Goal: Complete application form: Complete application form

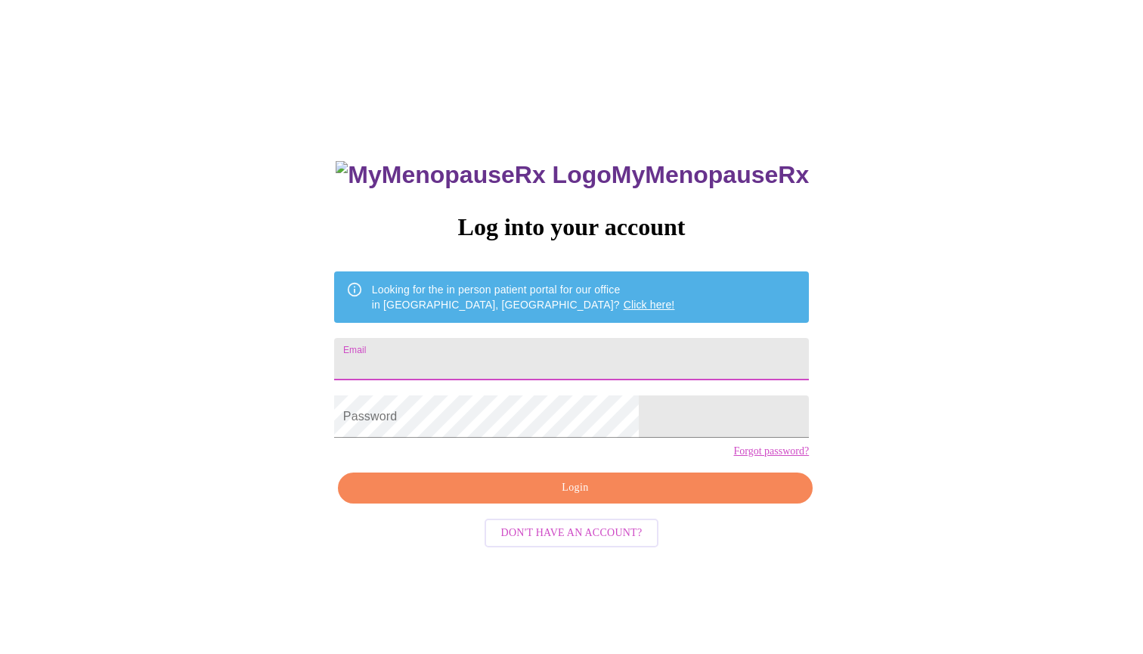
type input "[EMAIL_ADDRESS][DOMAIN_NAME]"
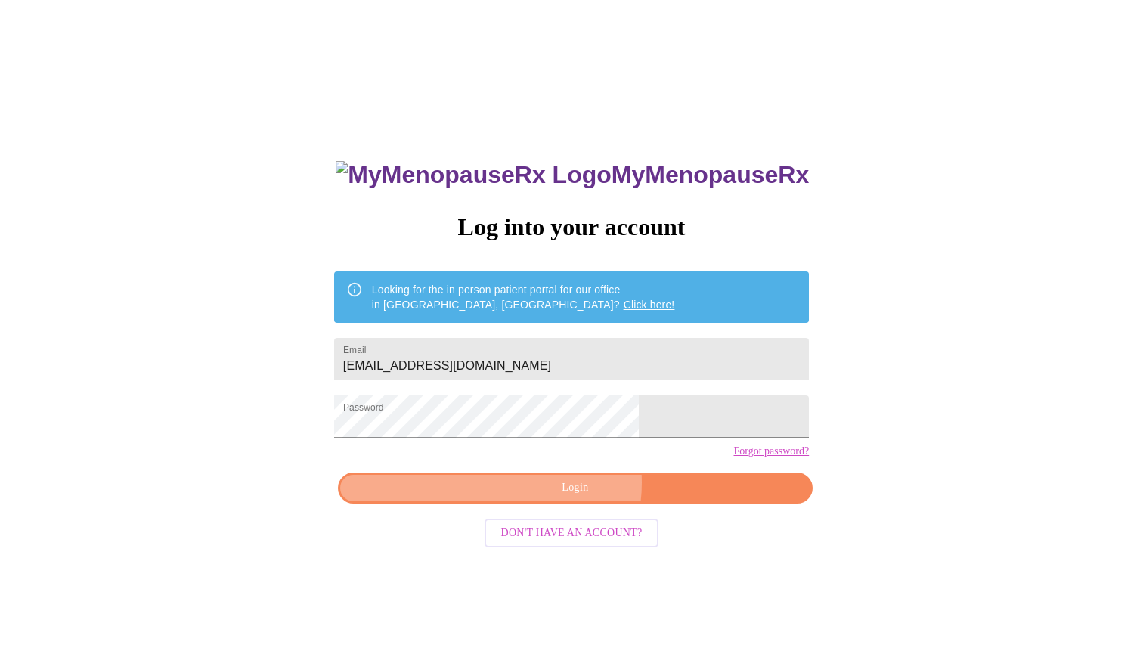
click at [567, 497] on span "Login" at bounding box center [575, 487] width 440 height 19
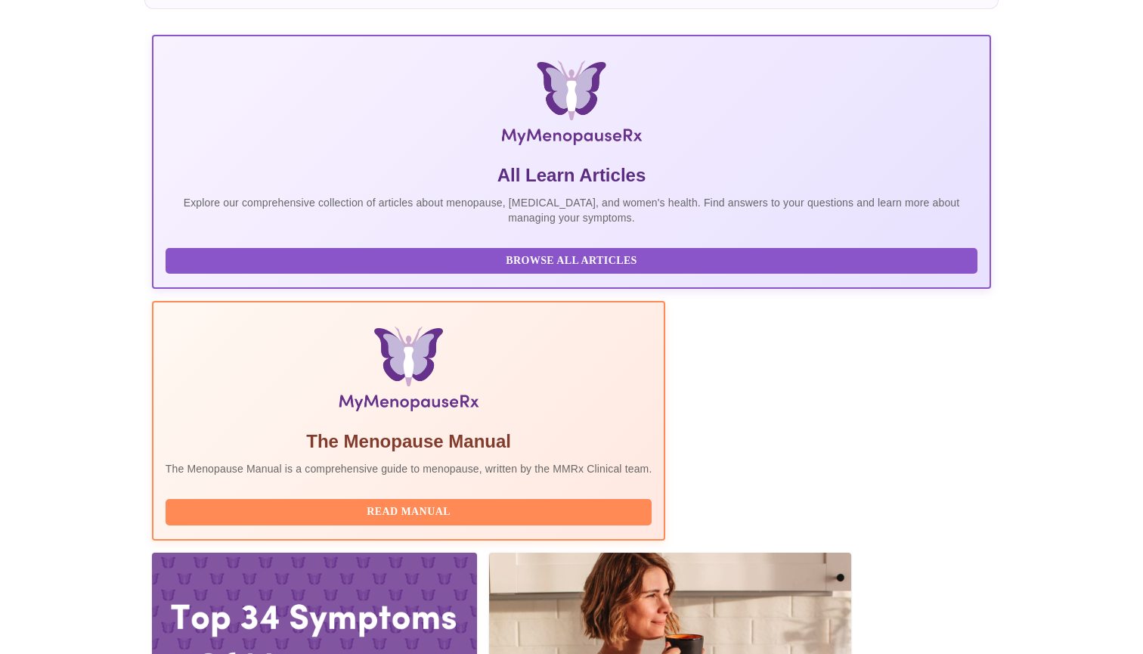
scroll to position [193, 0]
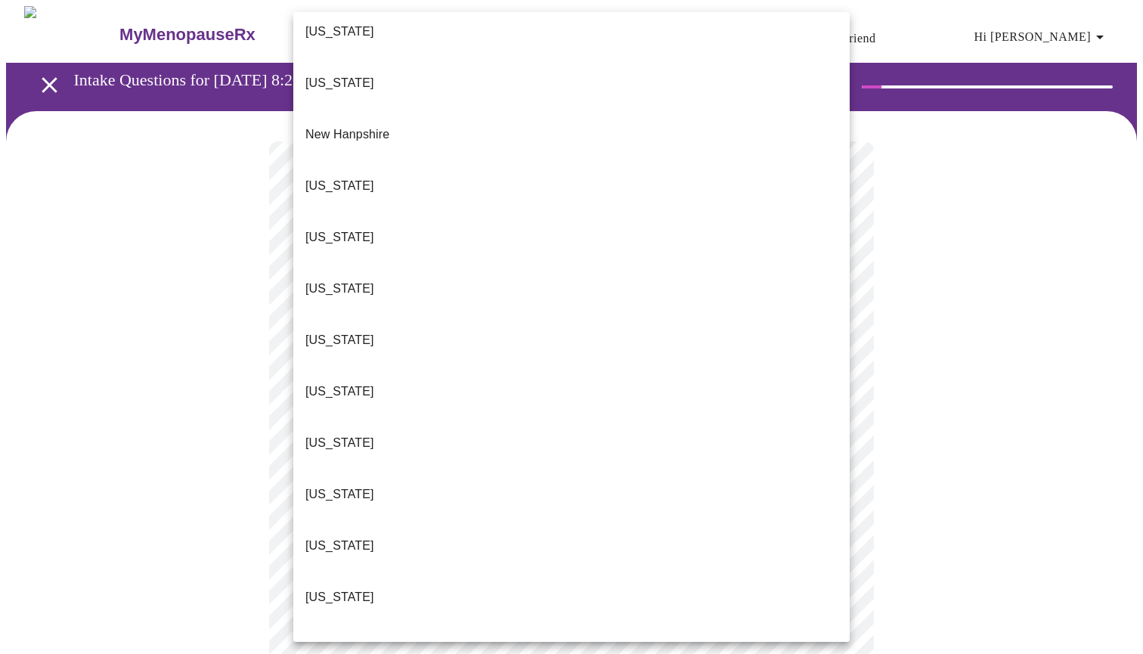
scroll to position [1347, 0]
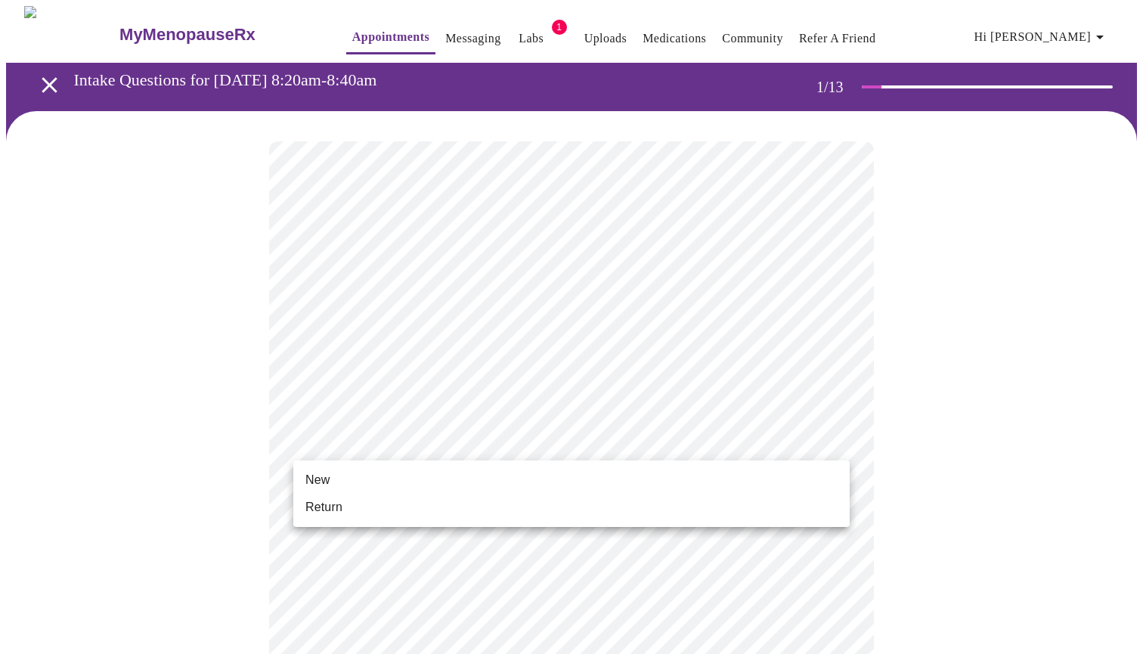
click at [407, 510] on li "Return" at bounding box center [571, 506] width 556 height 27
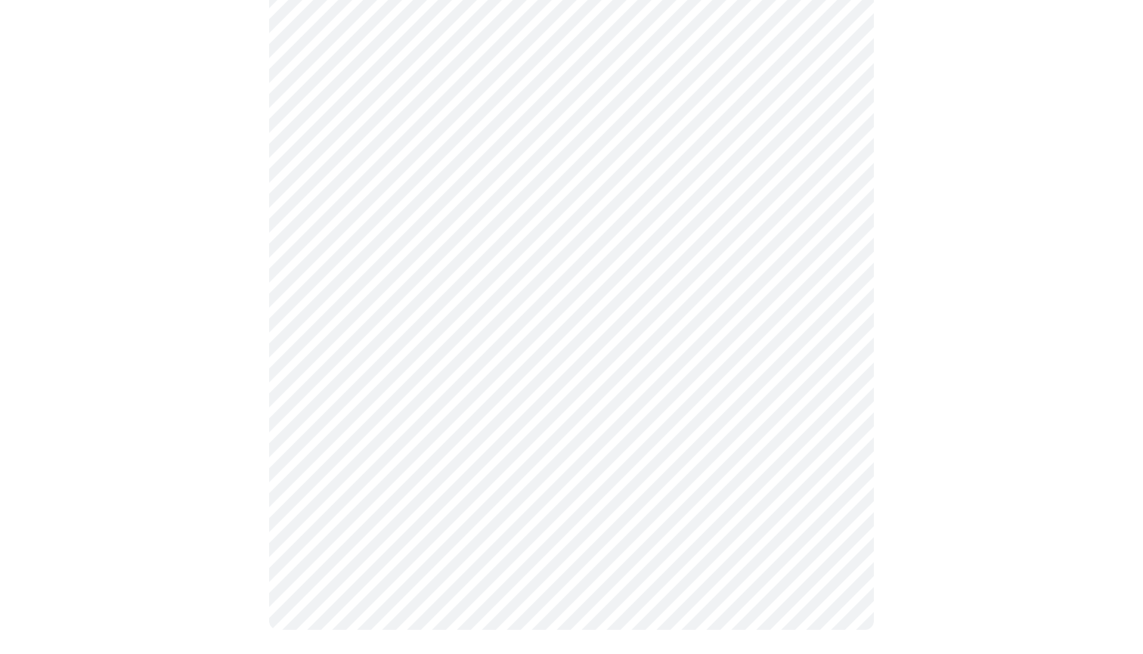
scroll to position [0, 0]
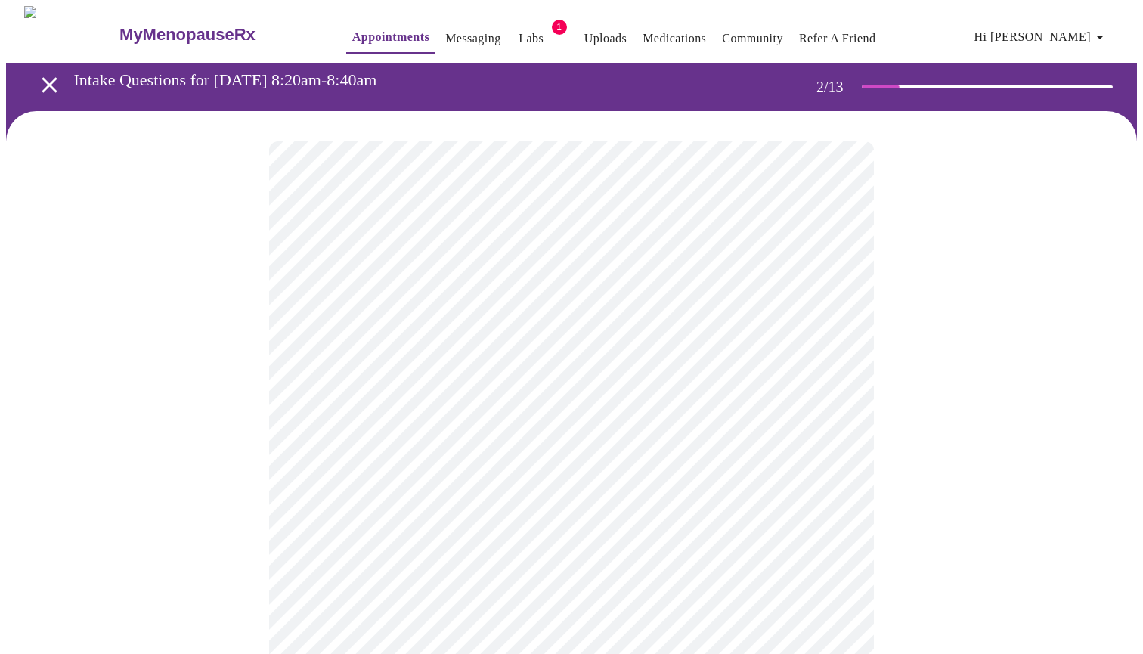
click at [645, 306] on body "MyMenopauseRx Appointments Messaging Labs 1 Uploads Medications Community Refer…" at bounding box center [571, 459] width 1131 height 906
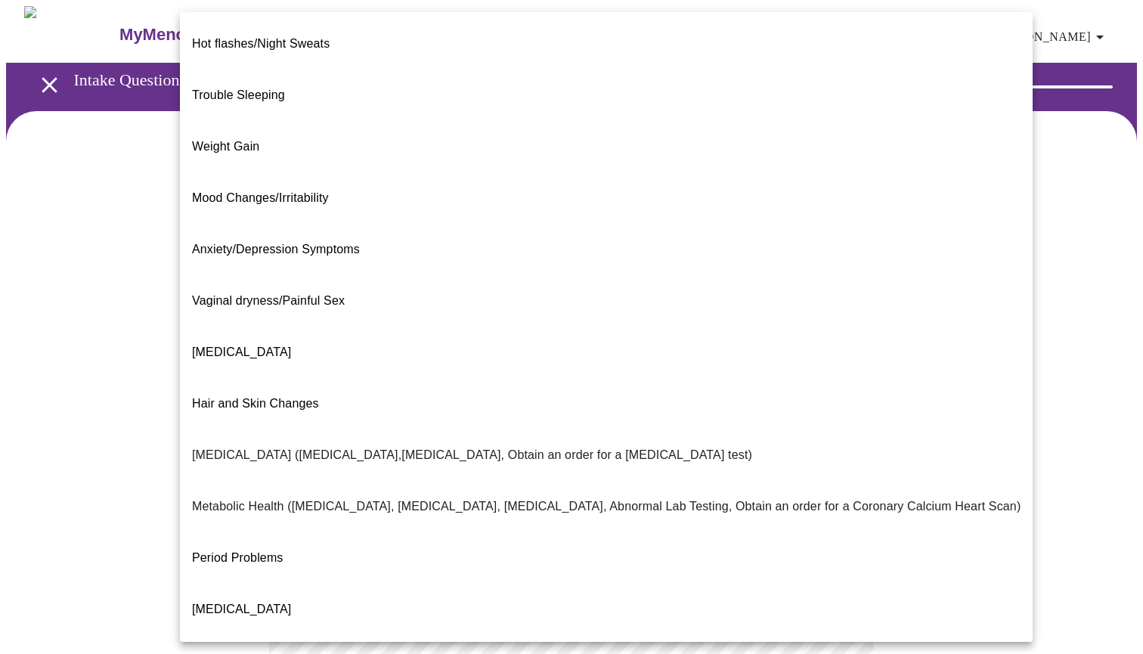
click at [645, 31] on li "Hot flashes/Night Sweats" at bounding box center [606, 43] width 852 height 51
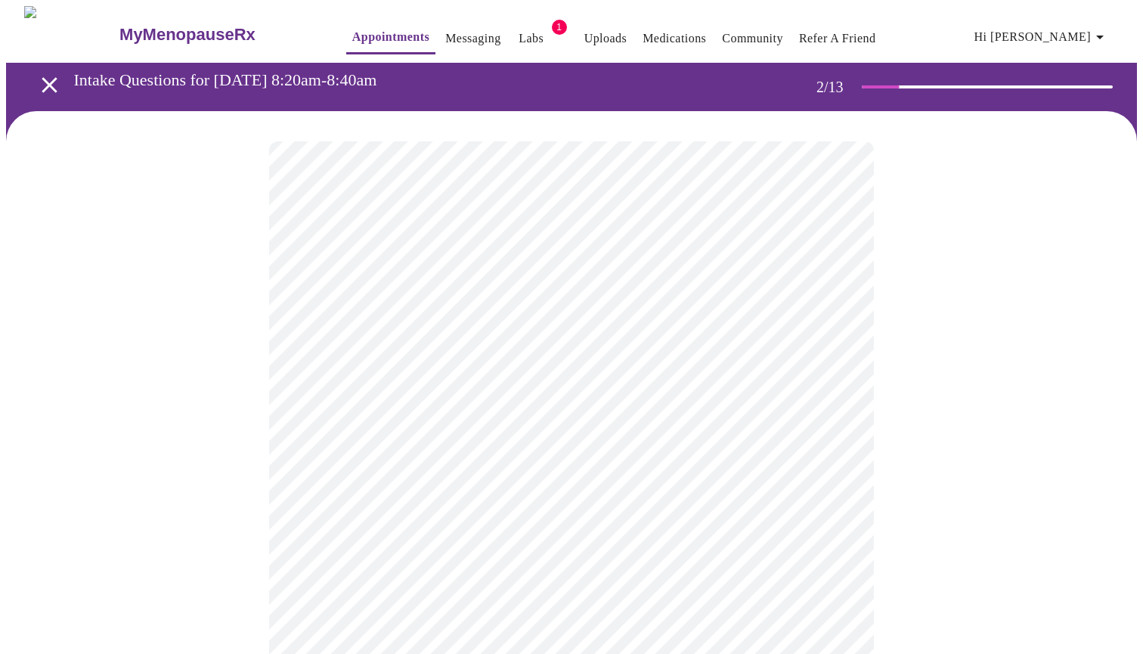
click at [503, 329] on body "MyMenopauseRx Appointments Messaging Labs 1 Uploads Medications Community Refer…" at bounding box center [571, 455] width 1131 height 898
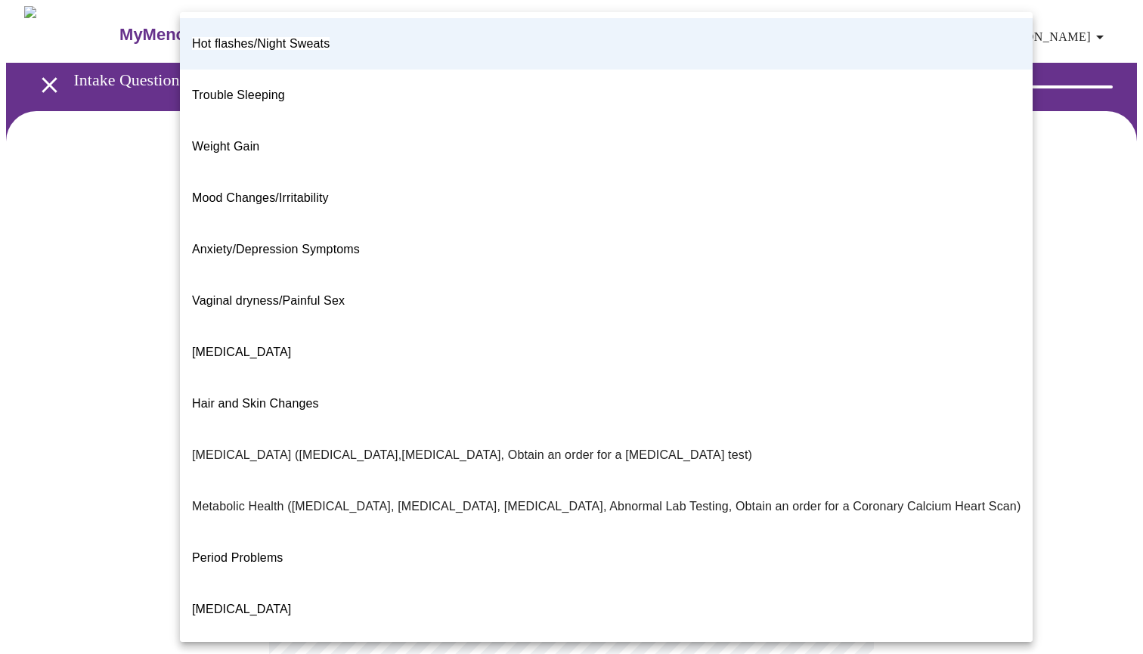
click at [425, 91] on li "Trouble Sleeping" at bounding box center [606, 95] width 852 height 51
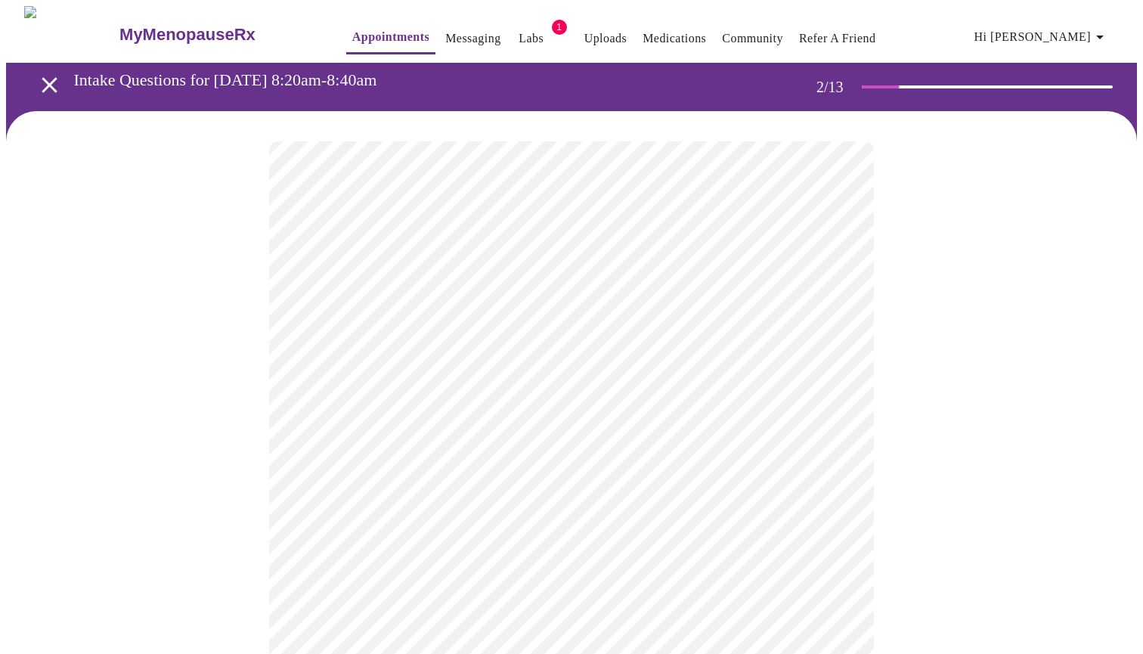
click at [425, 320] on body "MyMenopauseRx Appointments Messaging Labs 1 Uploads Medications Community Refer…" at bounding box center [571, 455] width 1131 height 898
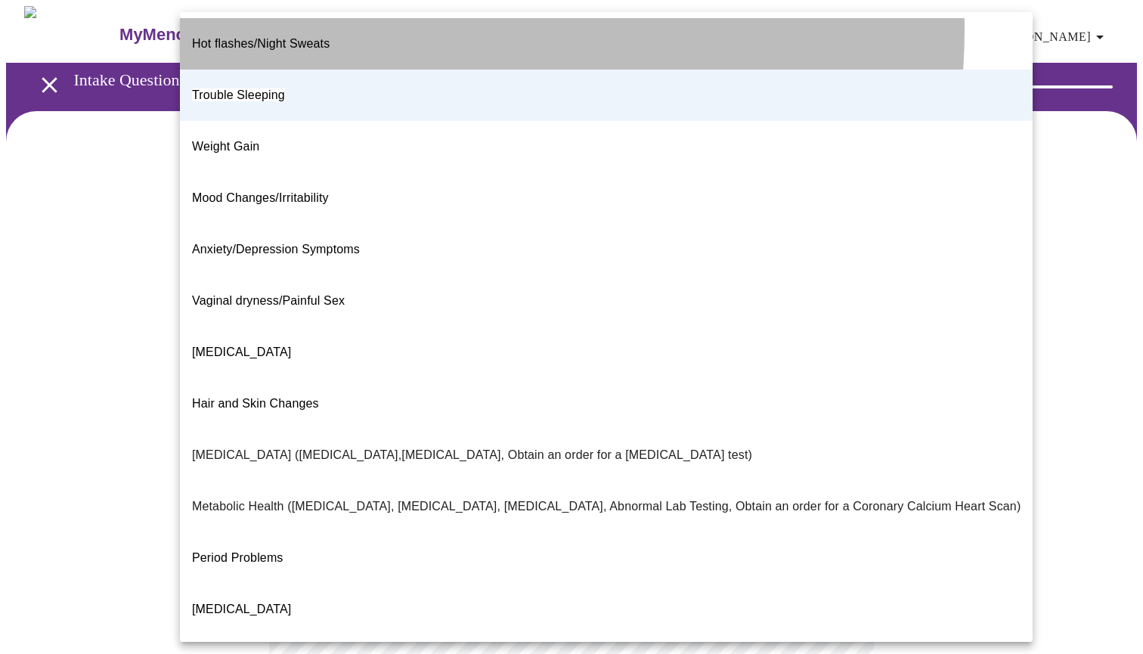
click at [387, 29] on li "Hot flashes/Night Sweats" at bounding box center [606, 43] width 852 height 51
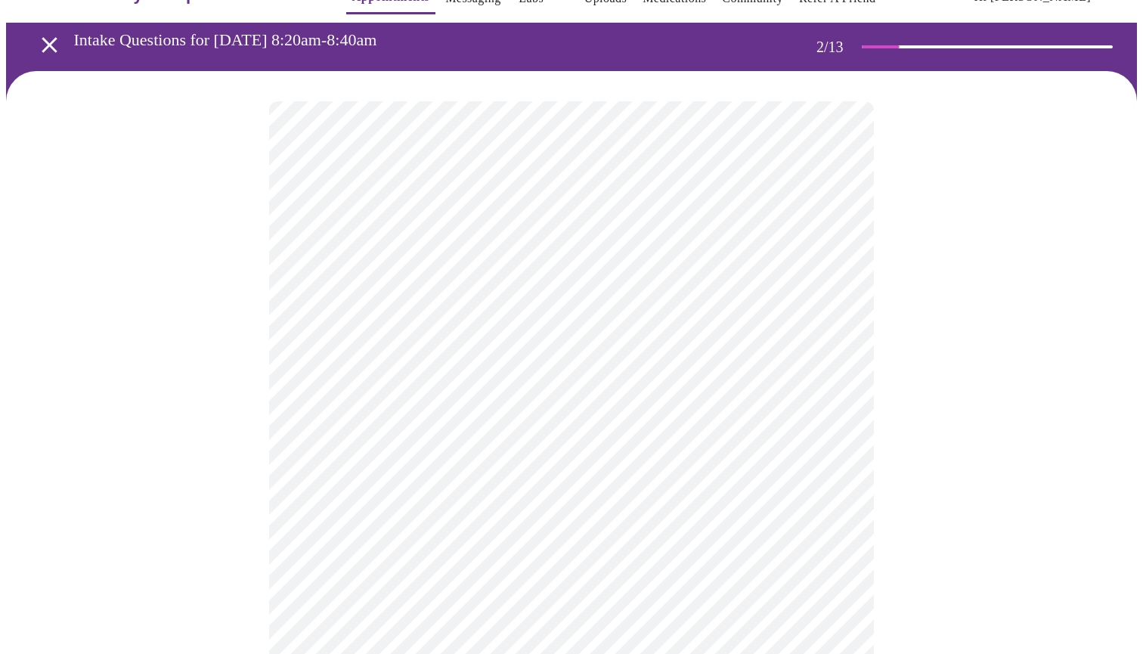
scroll to position [63, 0]
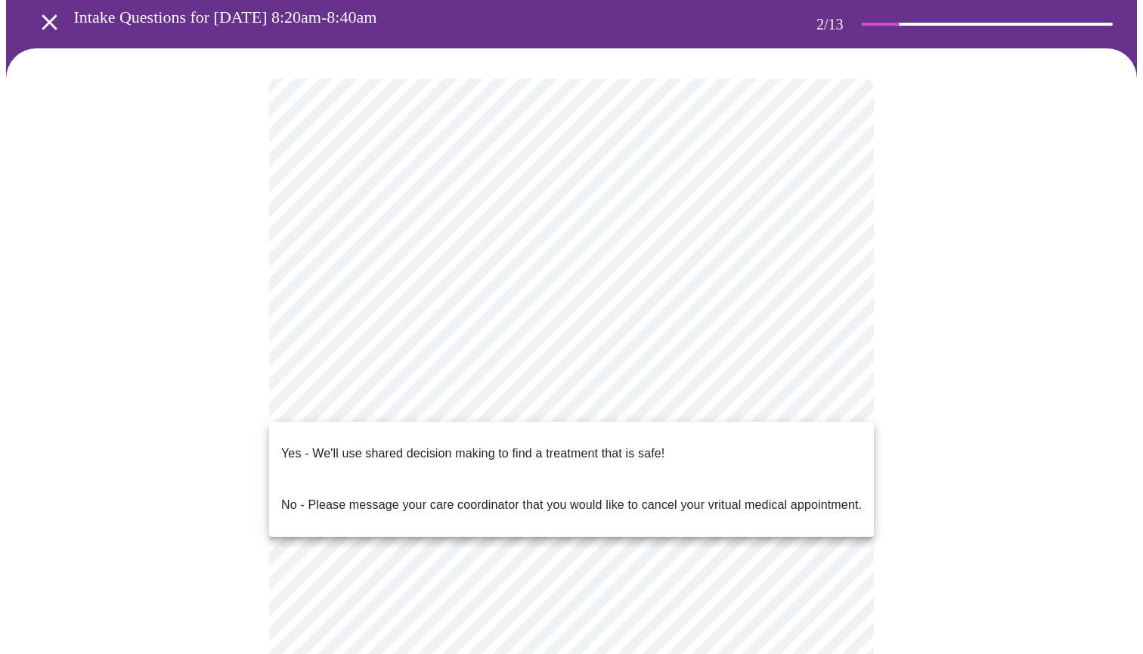
click at [453, 395] on body "MyMenopauseRx Appointments Messaging Labs 1 Uploads Medications Community Refer…" at bounding box center [571, 392] width 1131 height 898
click at [478, 446] on p "Yes - We'll use shared decision making to find a treatment that is safe!" at bounding box center [472, 453] width 383 height 18
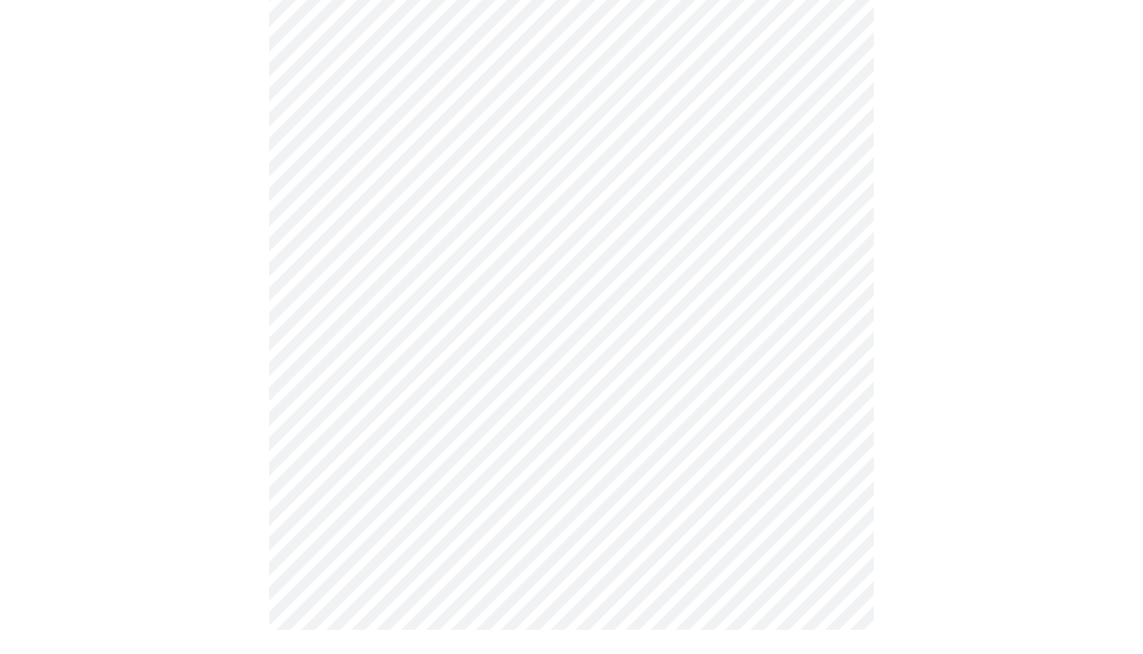
scroll to position [0, 0]
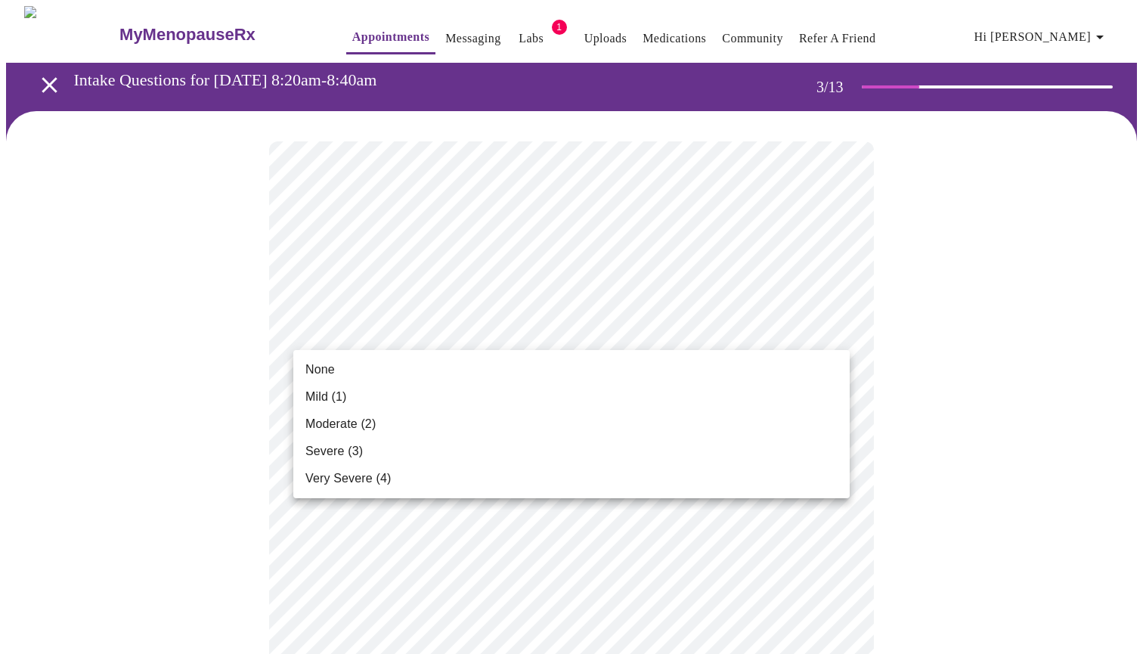
click at [716, 482] on li "Very Severe (4)" at bounding box center [571, 478] width 556 height 27
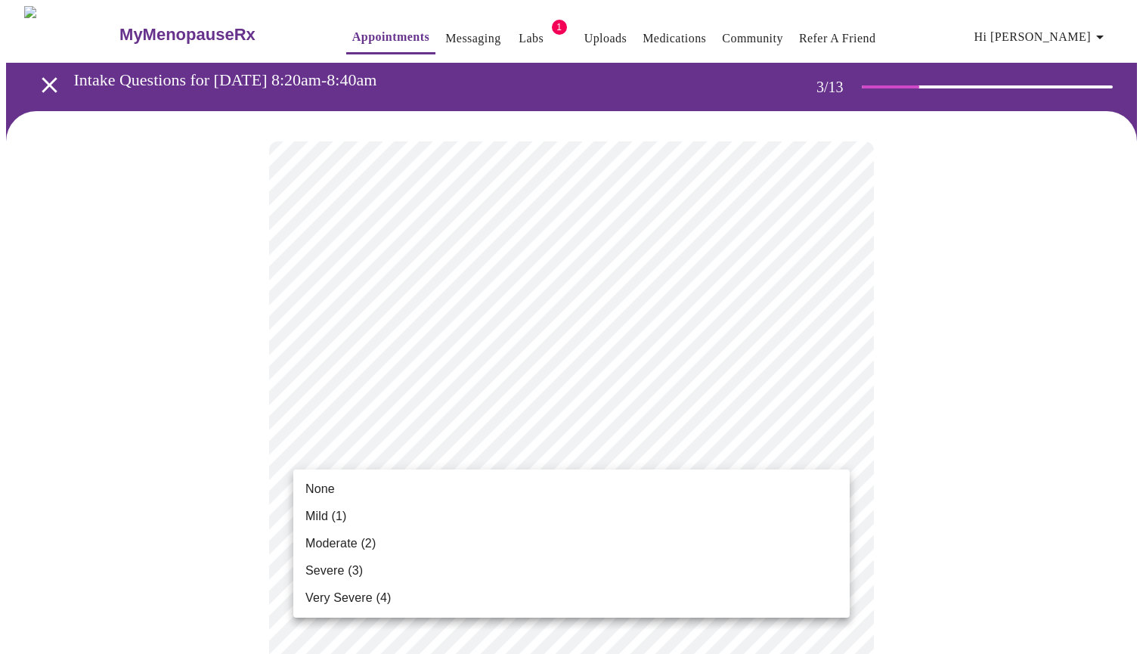
click at [664, 547] on li "Moderate (2)" at bounding box center [571, 543] width 556 height 27
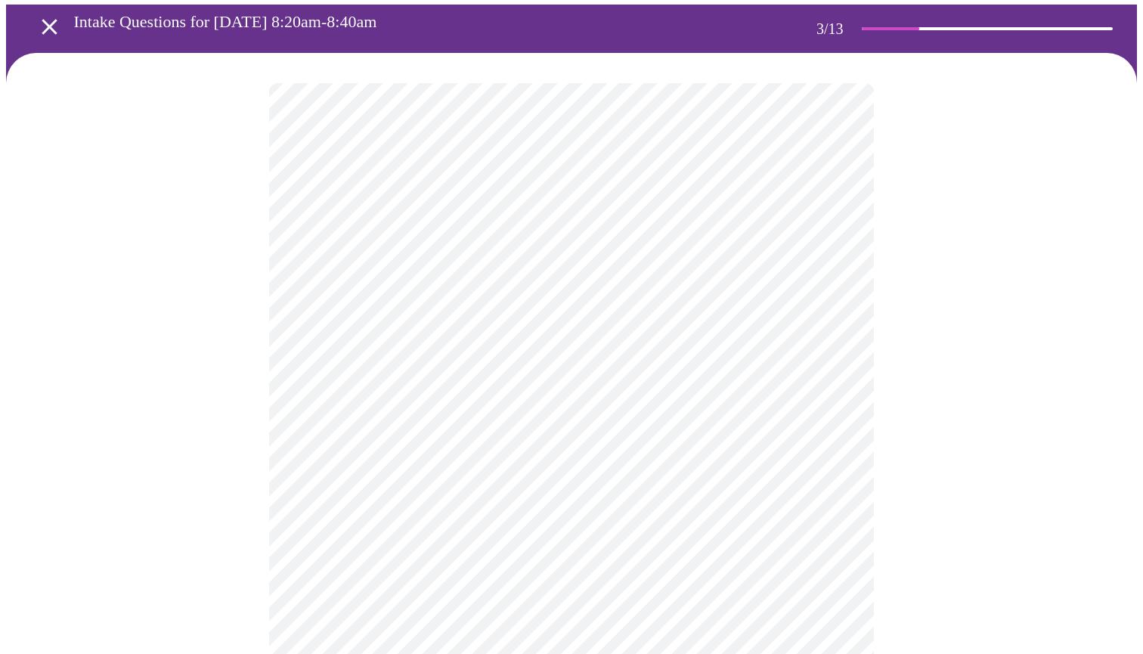
scroll to position [85, 0]
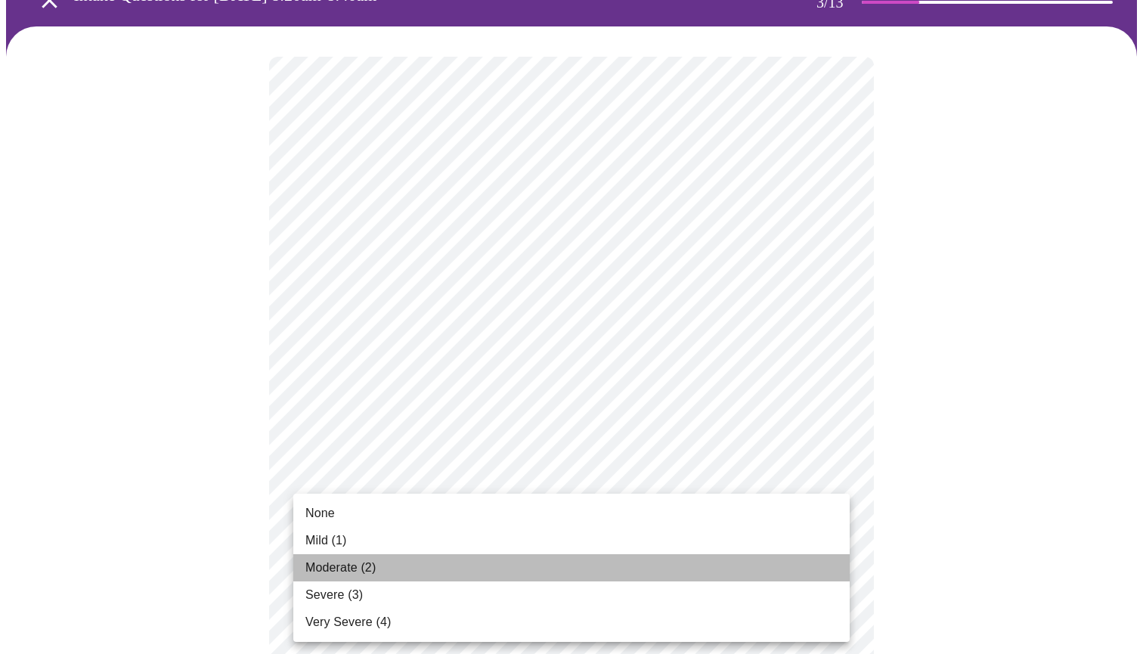
click at [605, 576] on li "Moderate (2)" at bounding box center [571, 567] width 556 height 27
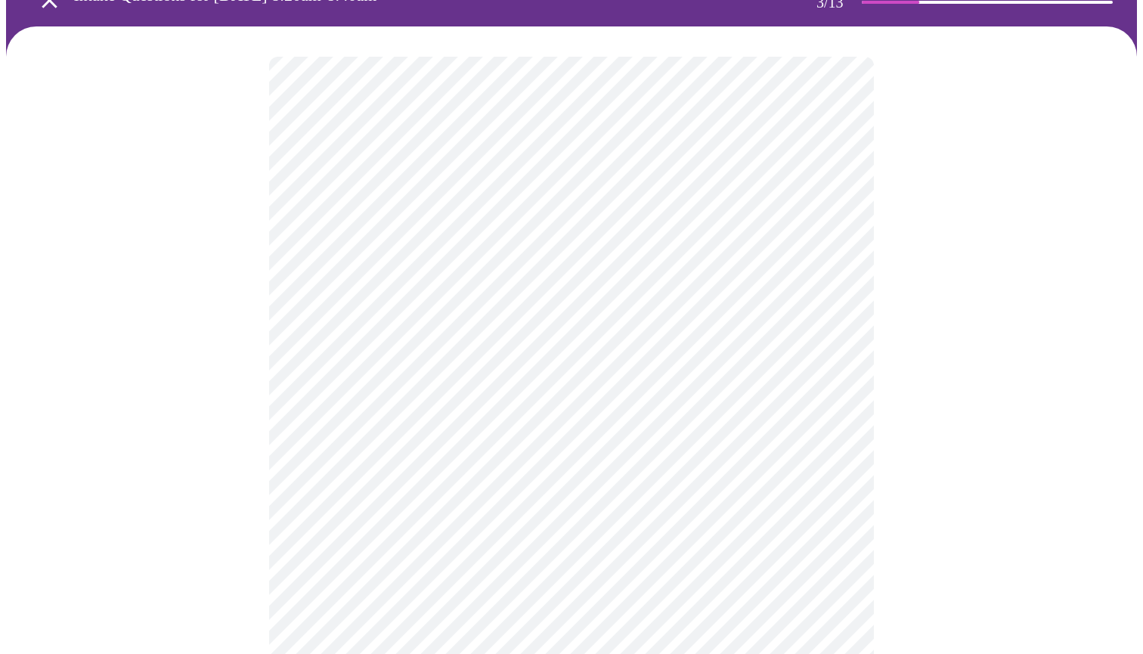
scroll to position [166, 0]
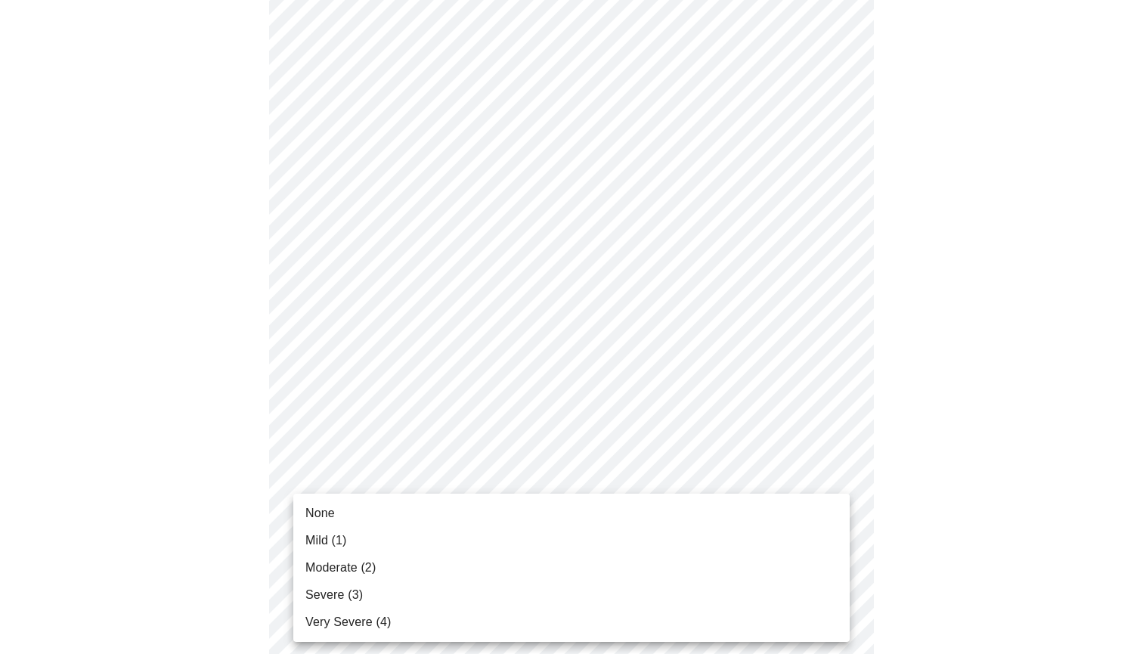
click at [642, 571] on li "Moderate (2)" at bounding box center [571, 567] width 556 height 27
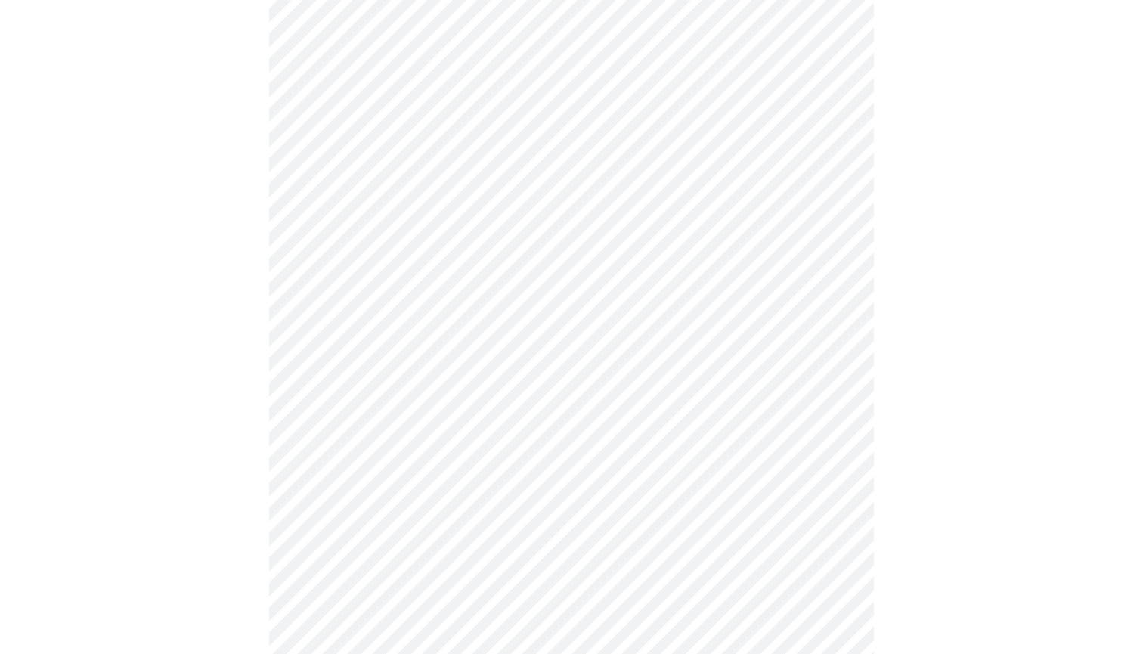
scroll to position [261, 0]
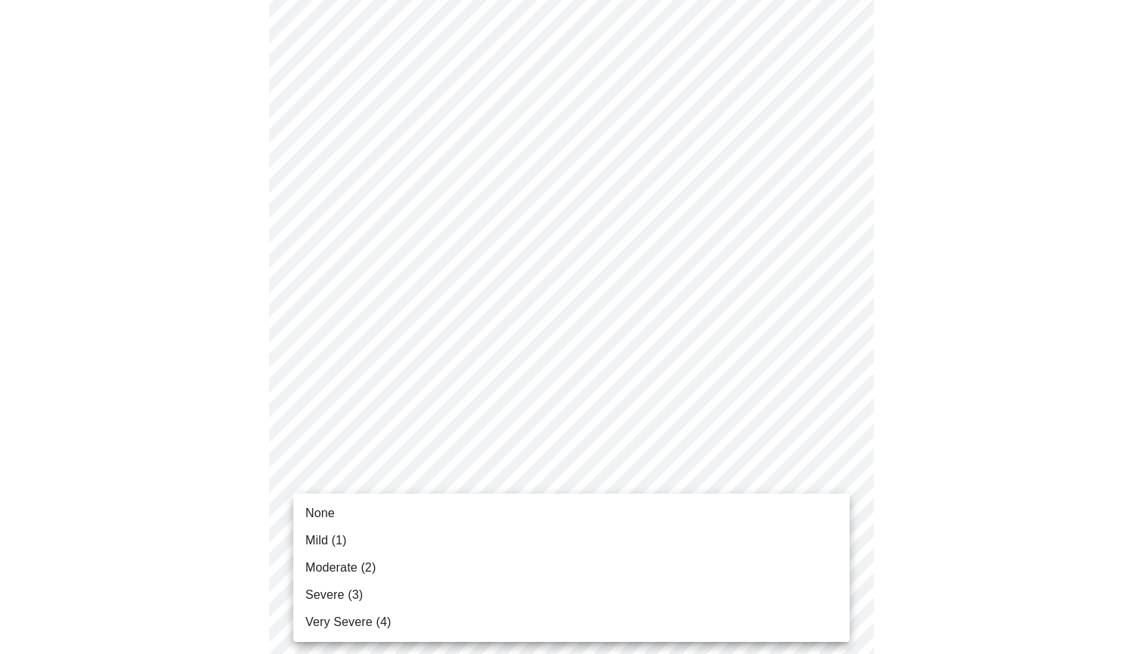
click at [639, 592] on li "Severe (3)" at bounding box center [571, 594] width 556 height 27
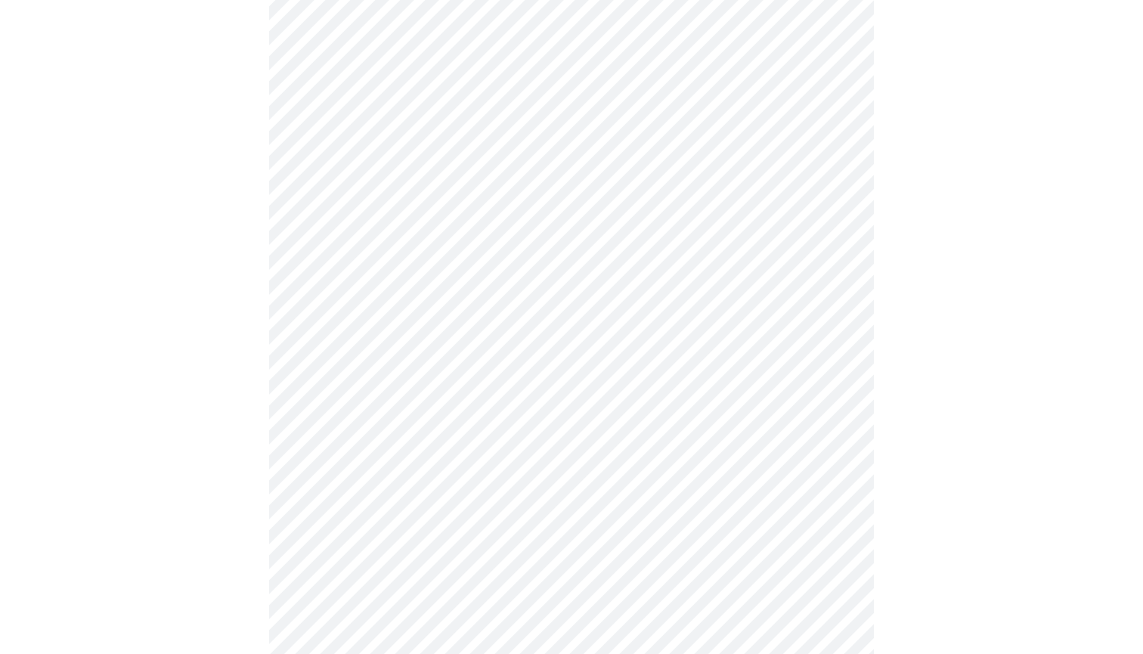
scroll to position [337, 0]
click at [664, 566] on body "MyMenopauseRx Appointments Messaging Labs 1 Uploads Medications Community Refer…" at bounding box center [571, 619] width 1131 height 1900
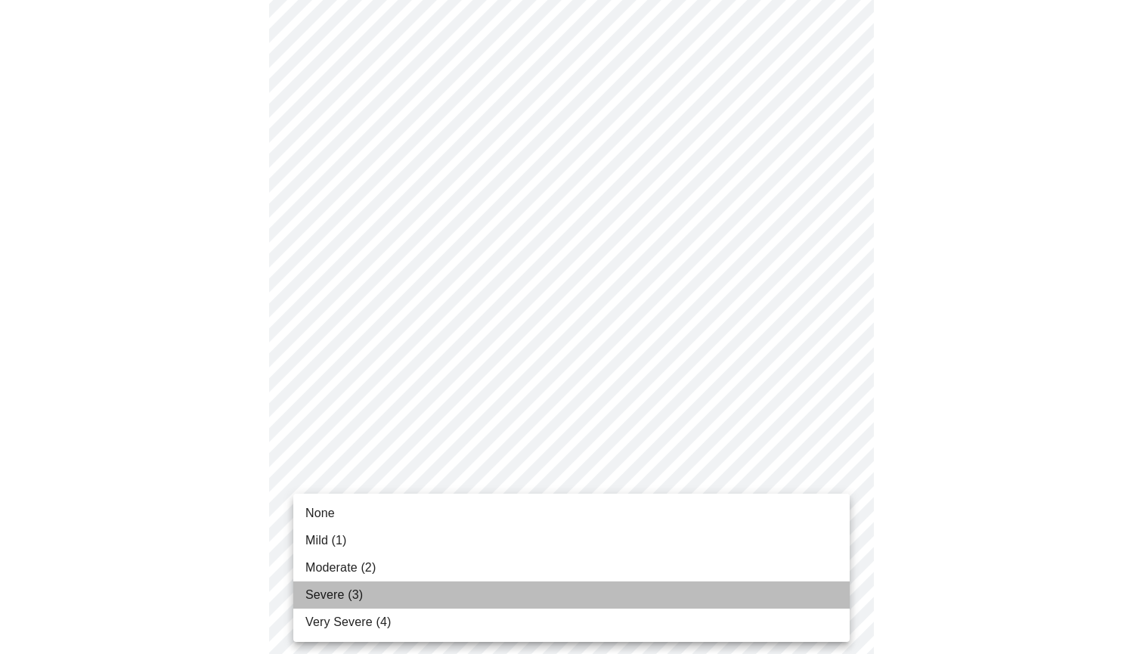
click at [650, 604] on li "Severe (3)" at bounding box center [571, 594] width 556 height 27
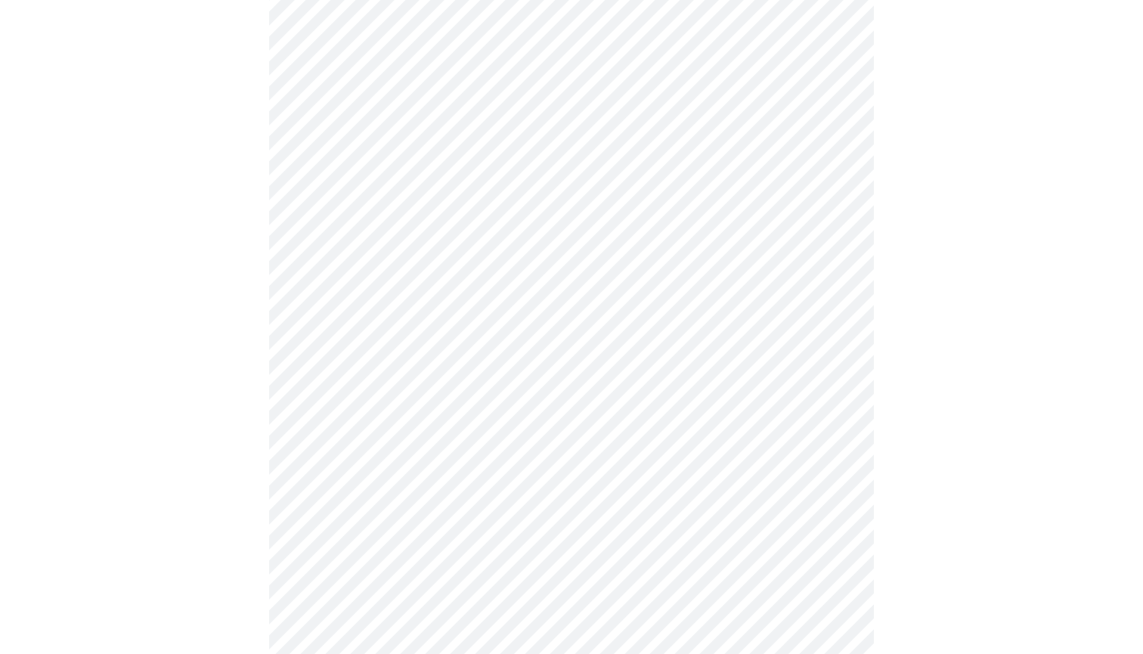
scroll to position [518, 0]
click at [668, 495] on body "MyMenopauseRx Appointments Messaging Labs 1 Uploads Medications Community Refer…" at bounding box center [571, 427] width 1131 height 1879
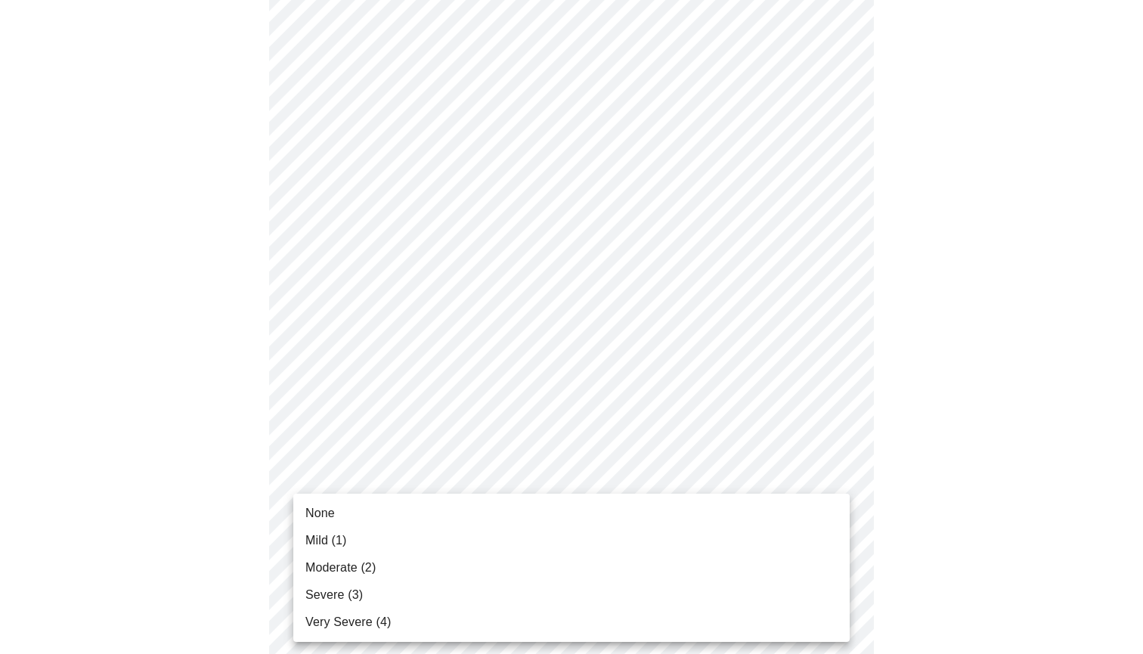
click at [644, 622] on li "Very Severe (4)" at bounding box center [571, 621] width 556 height 27
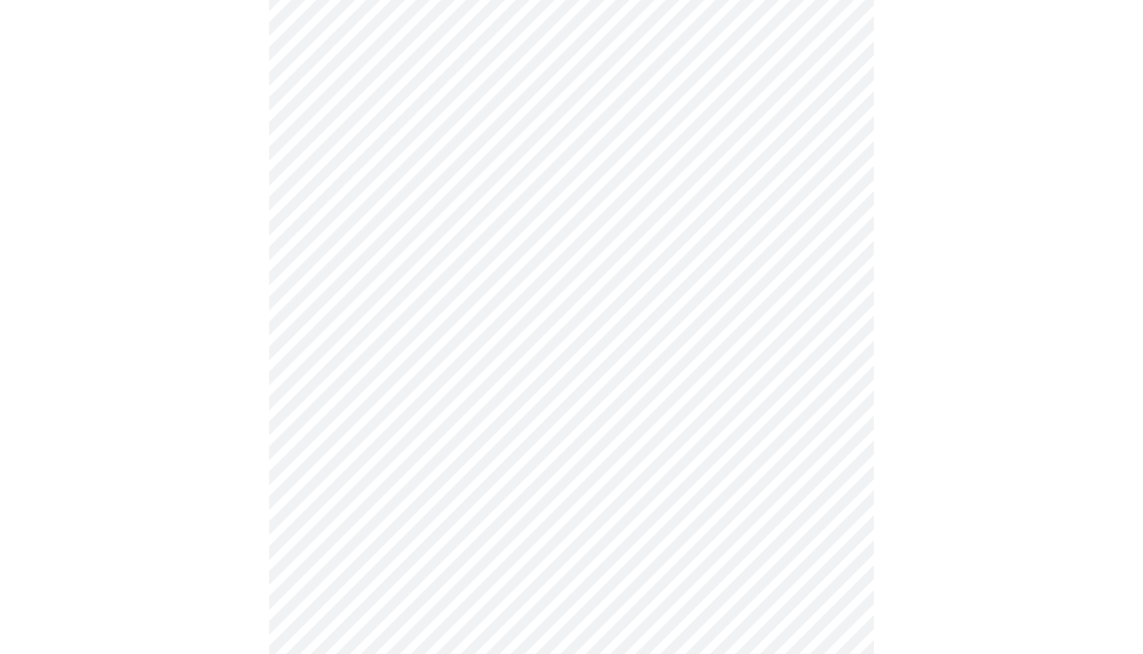
scroll to position [696, 0]
click at [670, 446] on body "MyMenopauseRx Appointments Messaging Labs 1 Uploads Medications Community Refer…" at bounding box center [571, 239] width 1131 height 1859
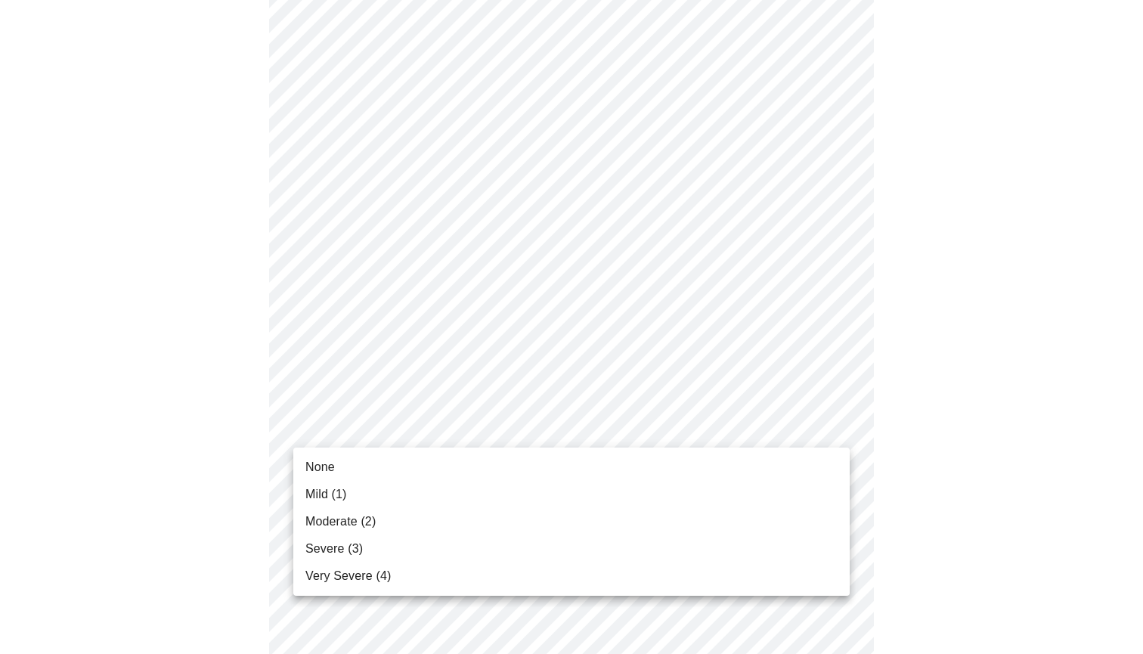
click at [655, 583] on li "Very Severe (4)" at bounding box center [571, 575] width 556 height 27
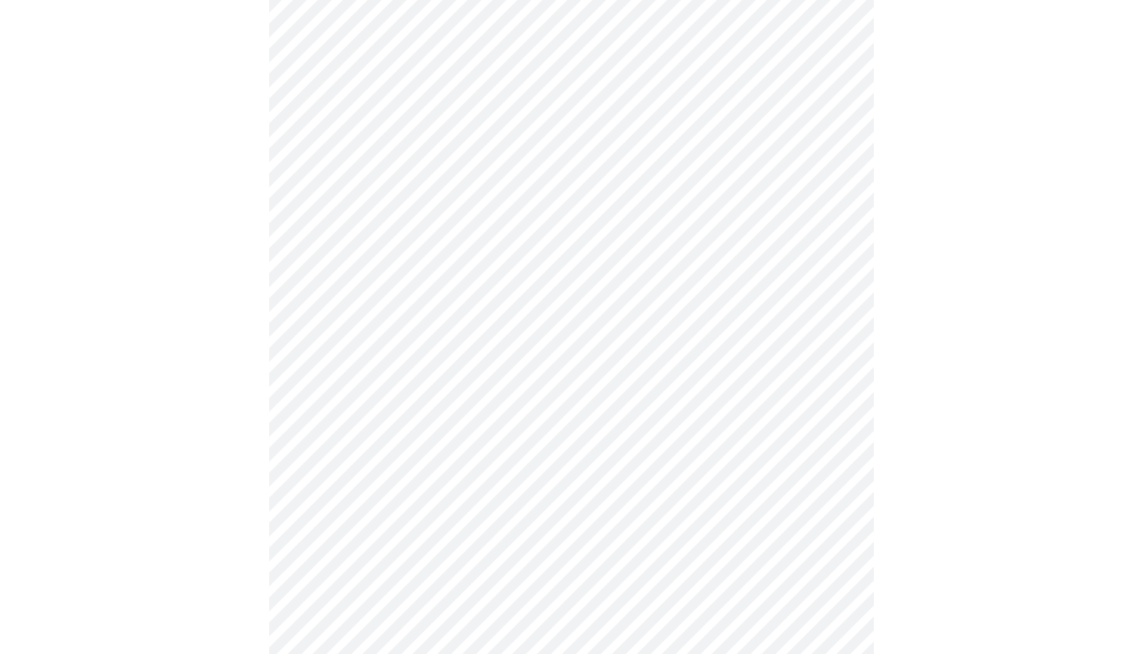
scroll to position [742, 0]
click at [701, 509] on body "MyMenopauseRx Appointments Messaging Labs 1 Uploads Medications Community Refer…" at bounding box center [571, 183] width 1131 height 1839
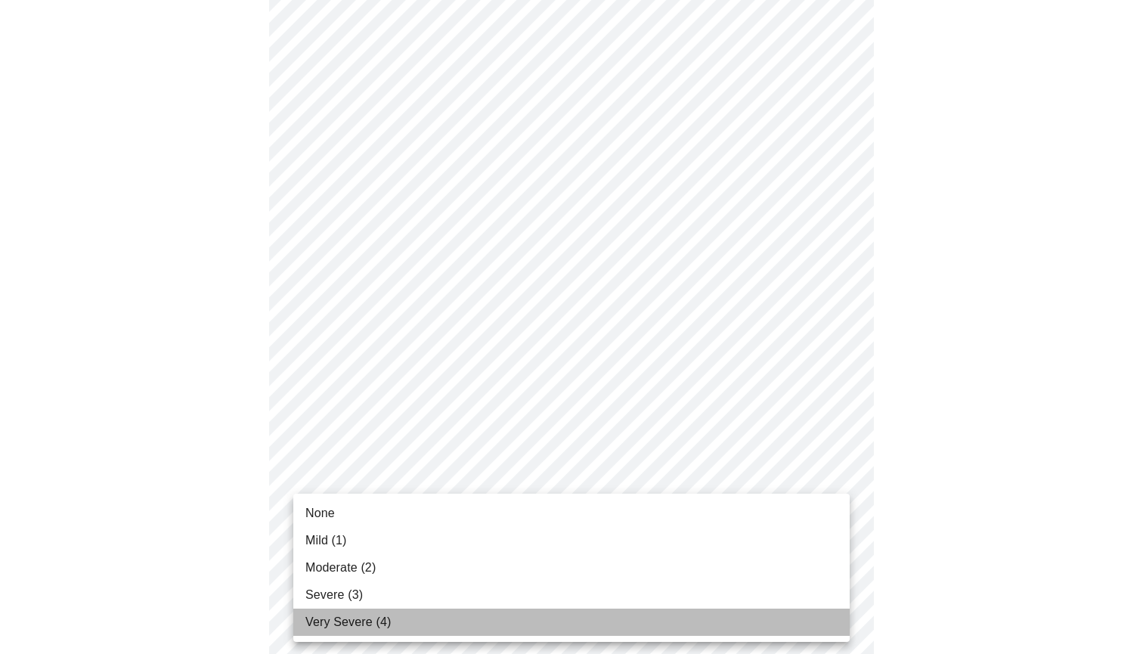
click at [663, 625] on li "Very Severe (4)" at bounding box center [571, 621] width 556 height 27
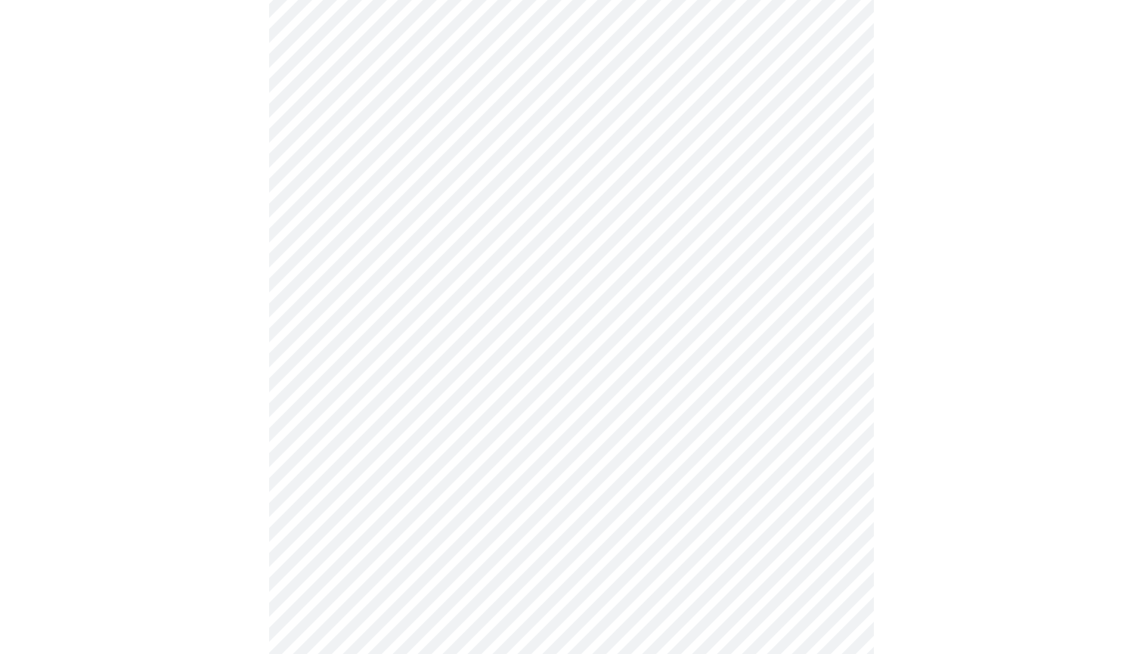
scroll to position [868, 0]
click at [691, 493] on body "MyMenopauseRx Appointments Messaging Labs 1 Uploads Medications Community Refer…" at bounding box center [571, 47] width 1131 height 1818
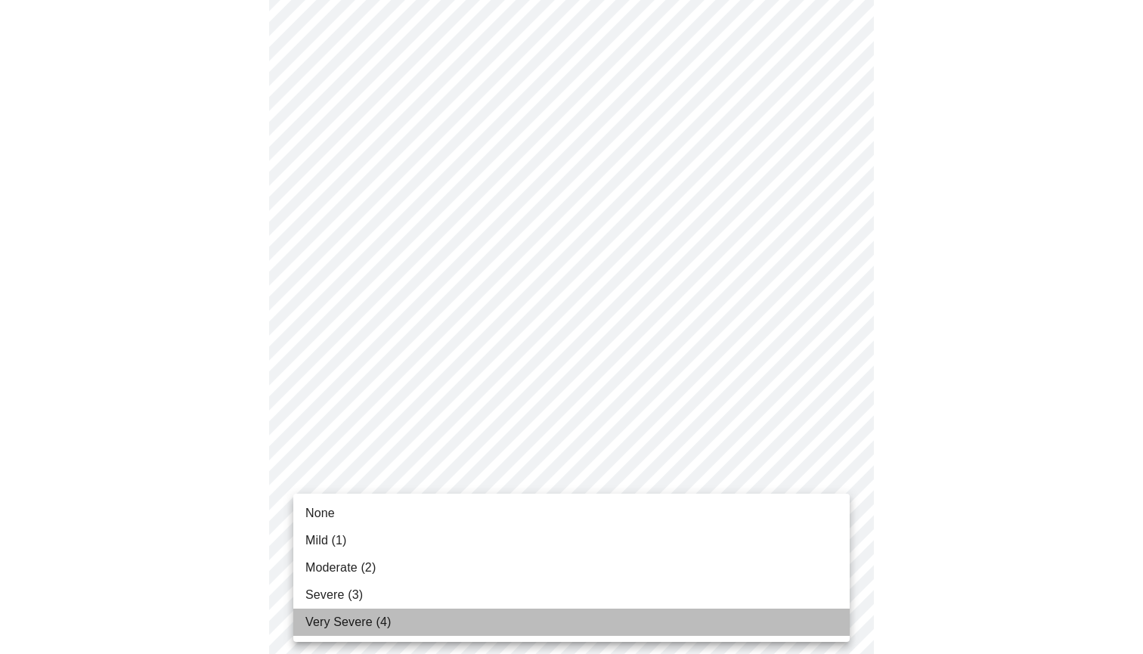
click at [676, 630] on li "Very Severe (4)" at bounding box center [571, 621] width 556 height 27
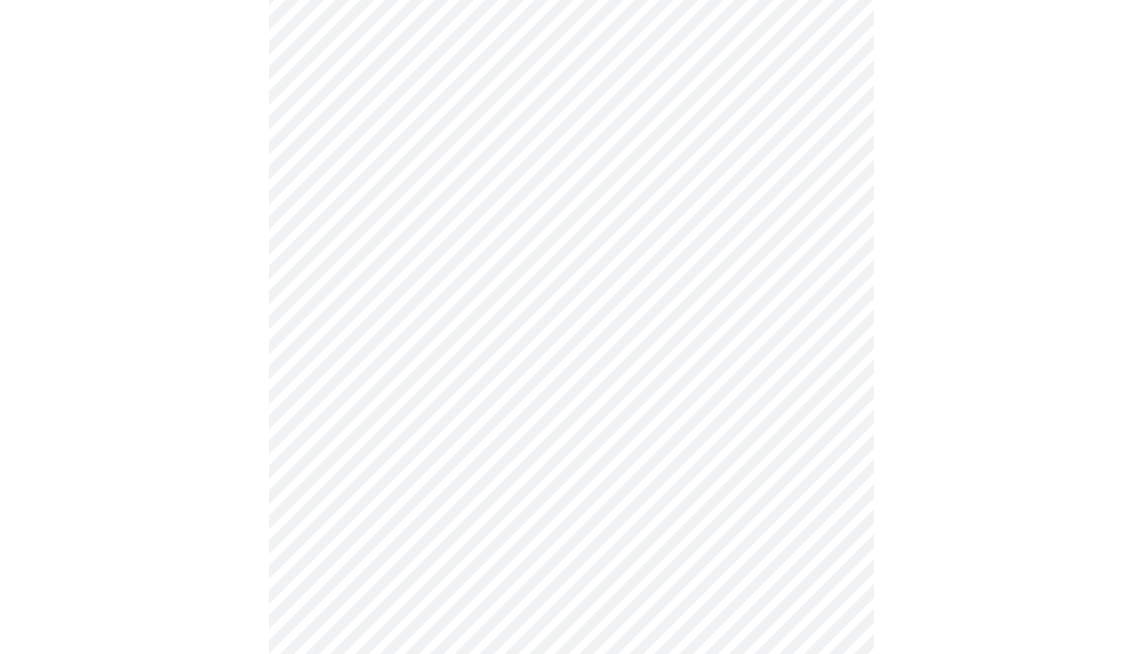
scroll to position [1109, 0]
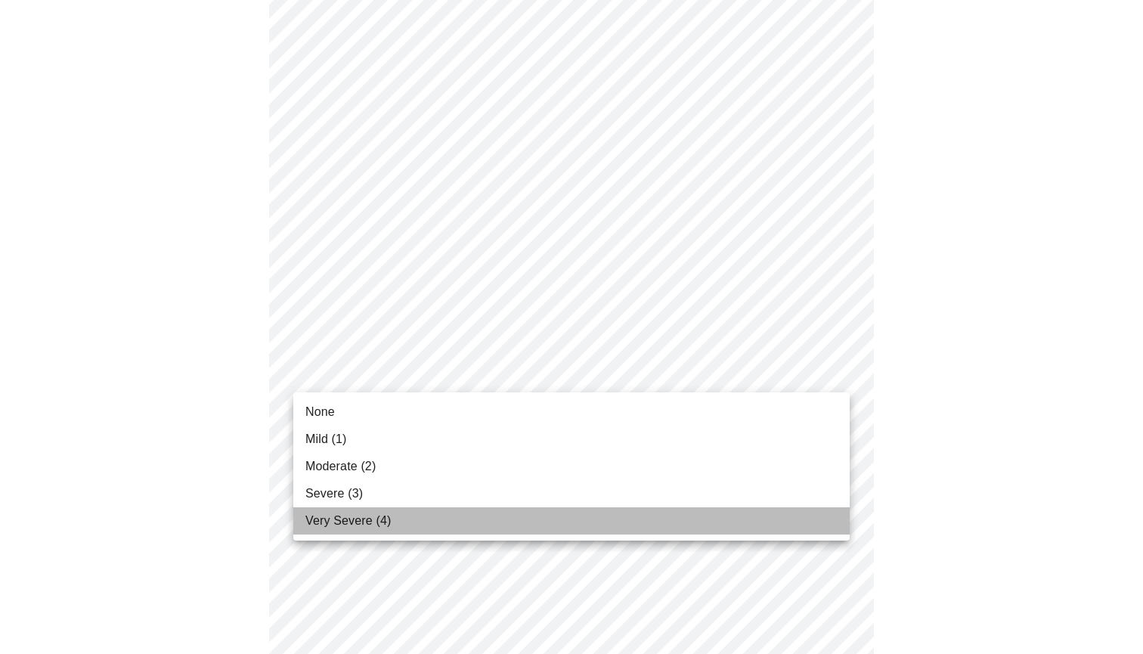
click at [670, 527] on li "Very Severe (4)" at bounding box center [571, 520] width 556 height 27
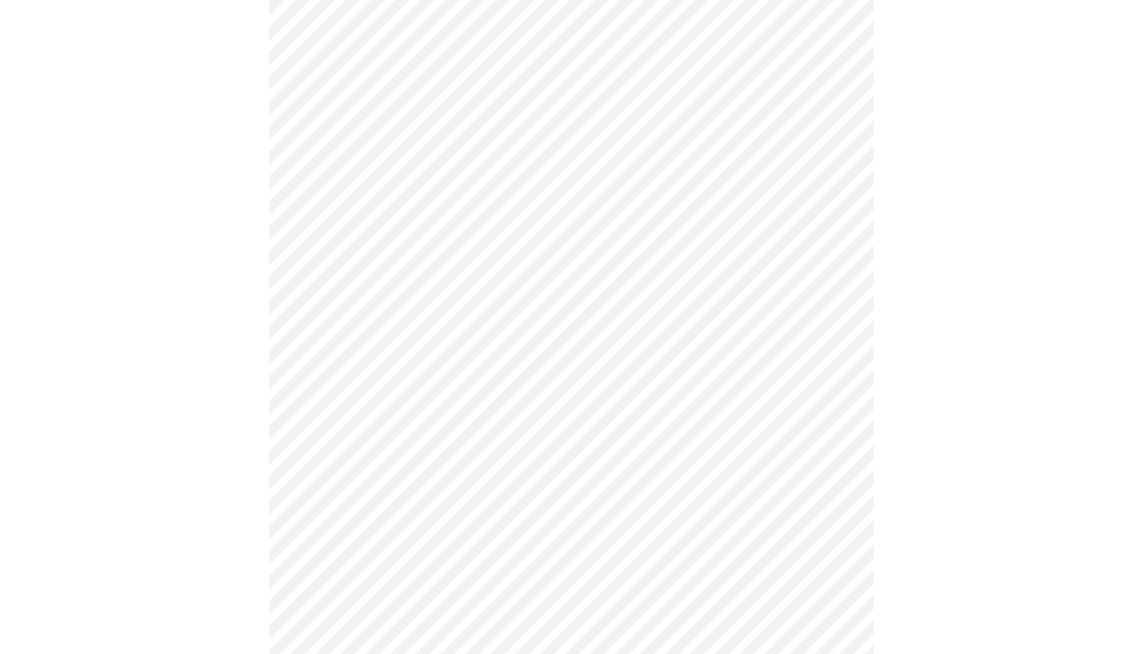
scroll to position [735, 0]
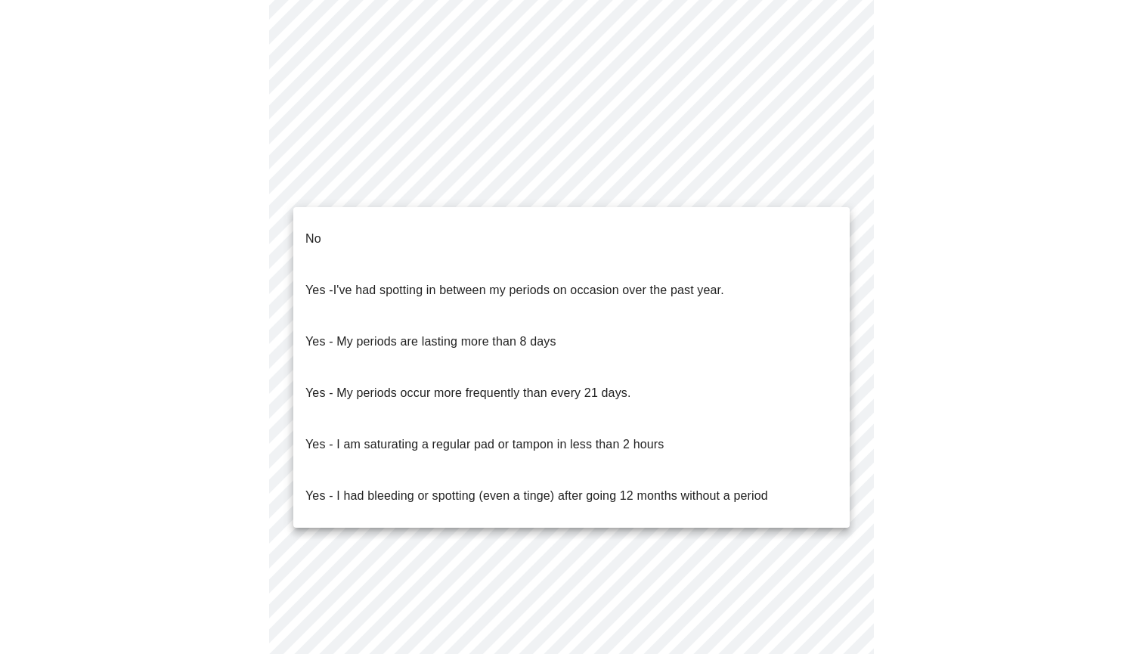
click at [559, 190] on body "MyMenopauseRx Appointments Messaging Labs 1 Uploads Medications Community Refer…" at bounding box center [571, 15] width 1131 height 1488
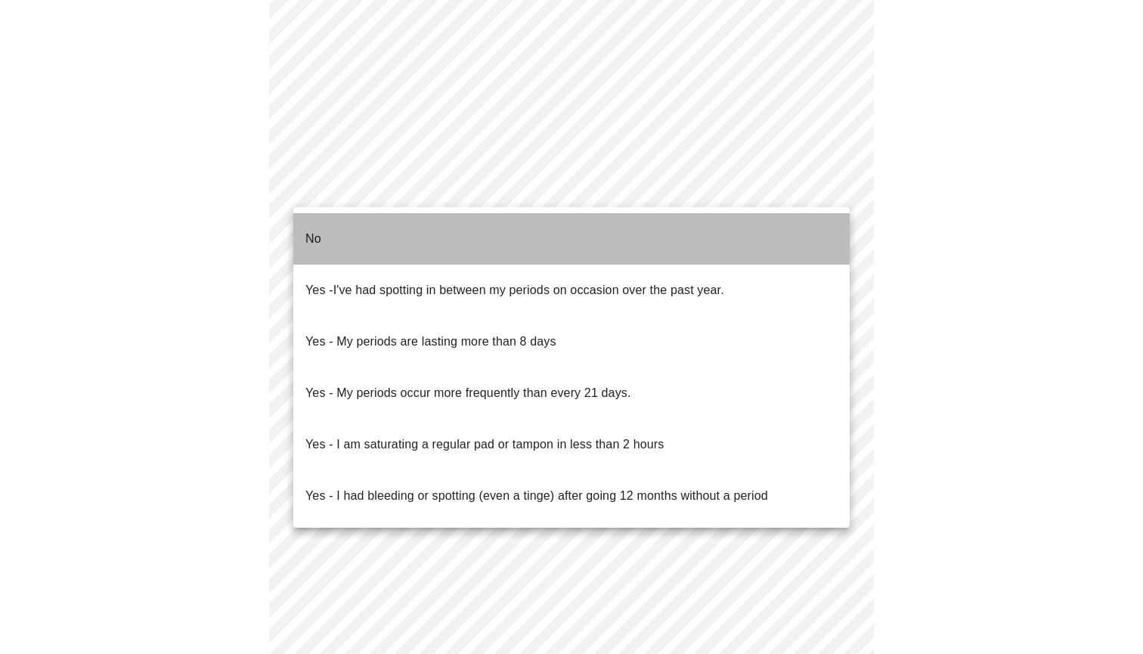
click at [537, 236] on li "No" at bounding box center [571, 238] width 556 height 51
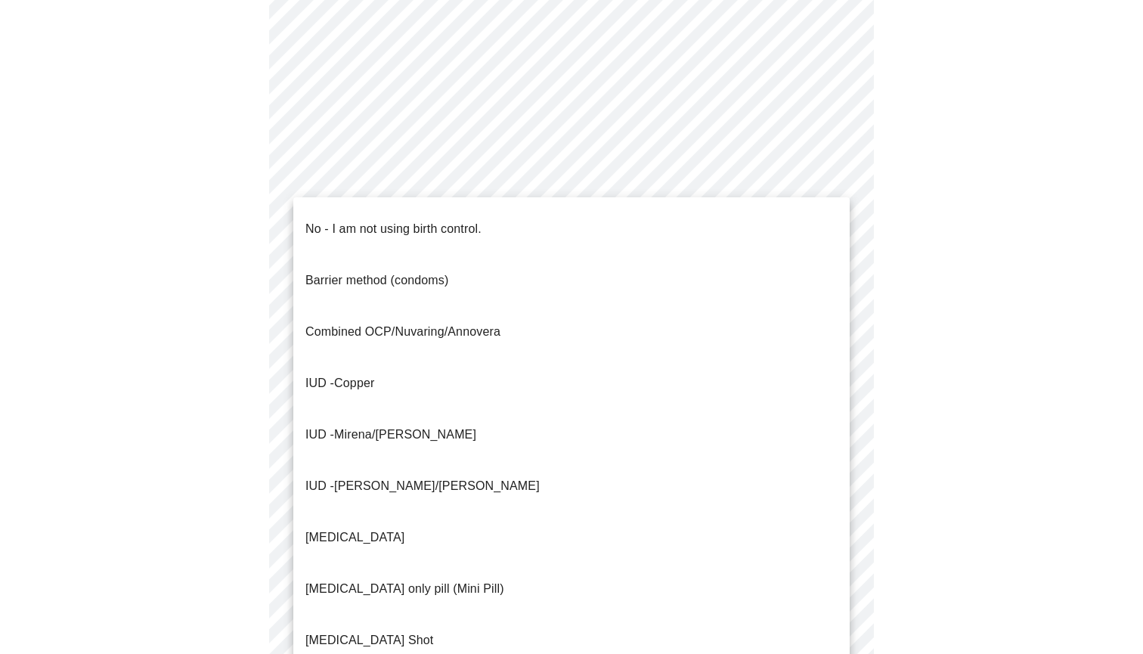
click at [518, 308] on body "MyMenopauseRx Appointments Messaging Labs 1 Uploads Medications Community Refer…" at bounding box center [571, 11] width 1131 height 1480
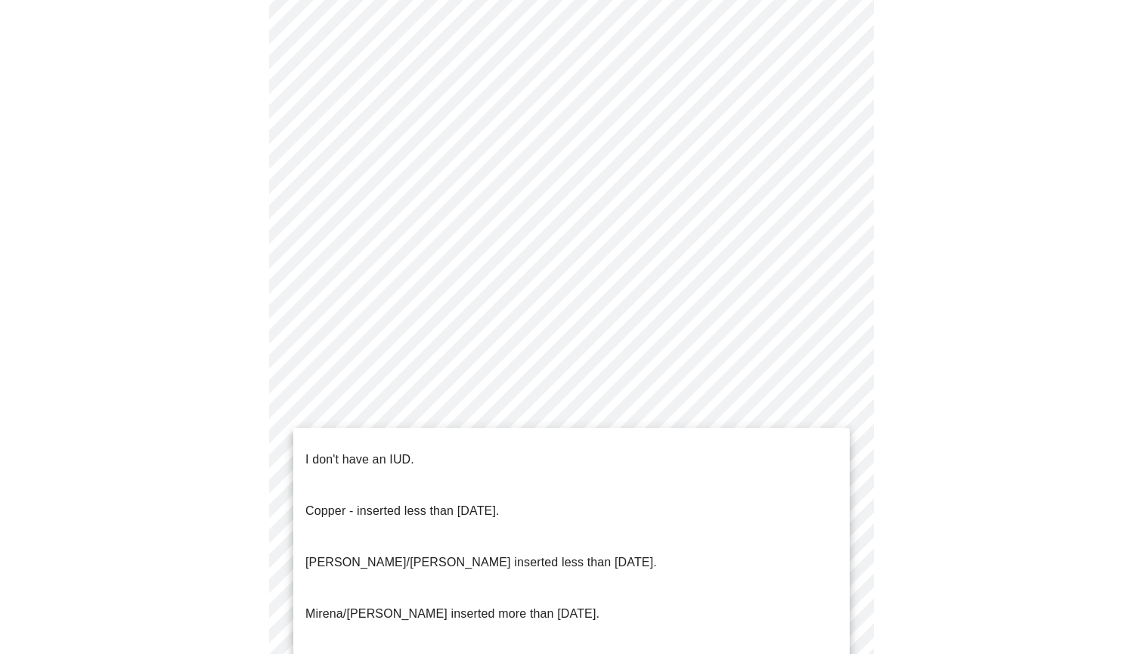
click at [518, 401] on body "MyMenopauseRx Appointments Messaging Labs 1 Uploads Medications Community Refer…" at bounding box center [571, 6] width 1131 height 1471
click at [508, 444] on li "I don't have an IUD." at bounding box center [571, 459] width 556 height 51
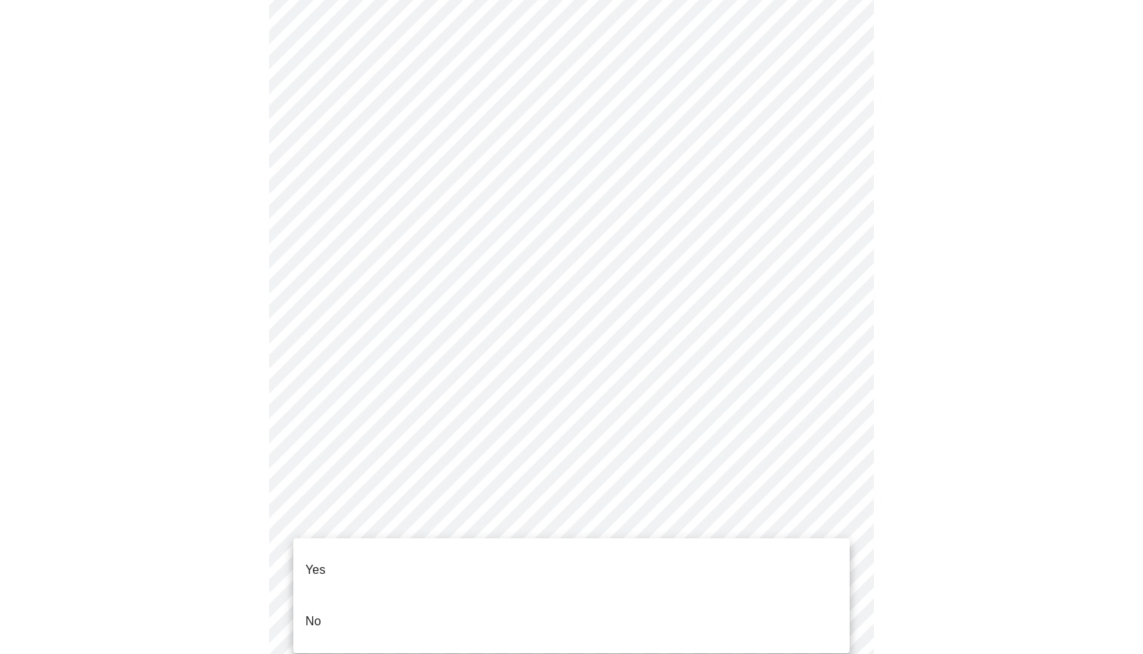
click at [485, 514] on body "MyMenopauseRx Appointments Messaging Labs 1 Uploads Medications Community Refer…" at bounding box center [571, 2] width 1131 height 1463
click at [473, 558] on li "Yes" at bounding box center [571, 569] width 556 height 51
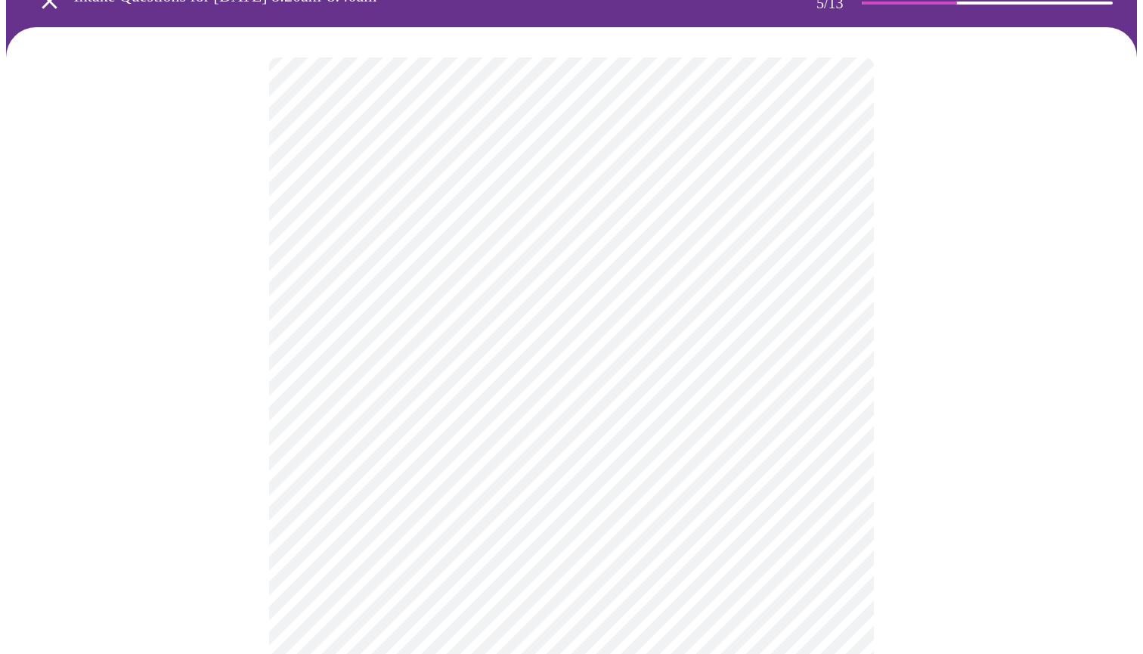
scroll to position [89, 0]
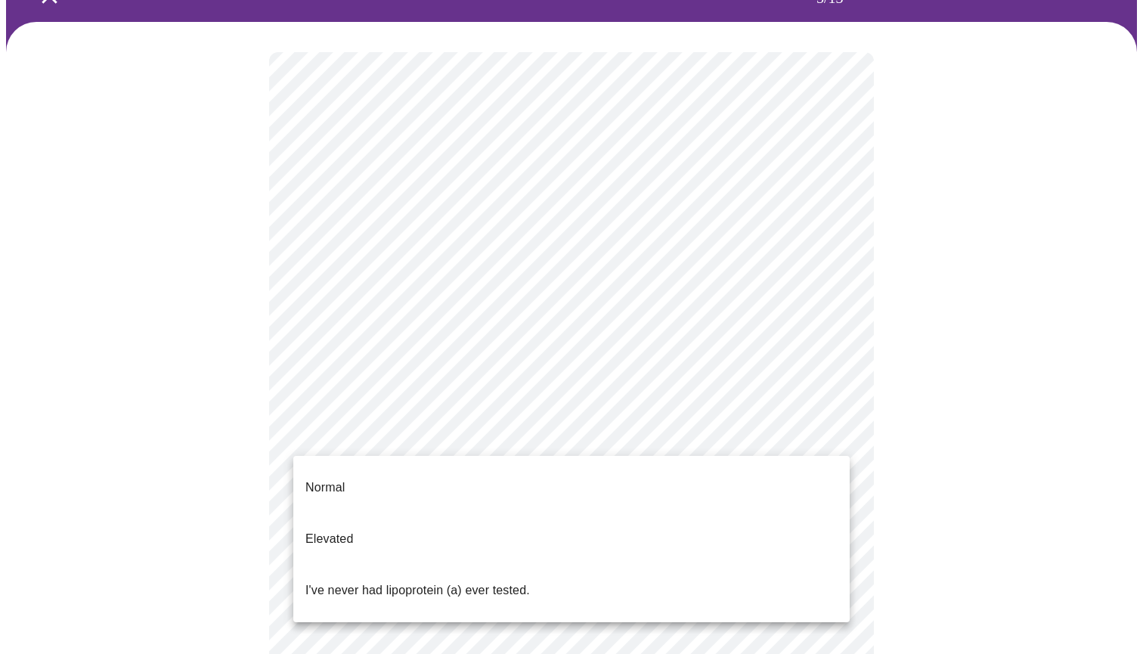
click at [783, 428] on body "MyMenopauseRx Appointments Messaging Labs 1 Uploads Medications Community Refer…" at bounding box center [571, 475] width 1131 height 1116
click at [729, 565] on li "I've never had lipoprotein (a) ever tested." at bounding box center [571, 590] width 556 height 51
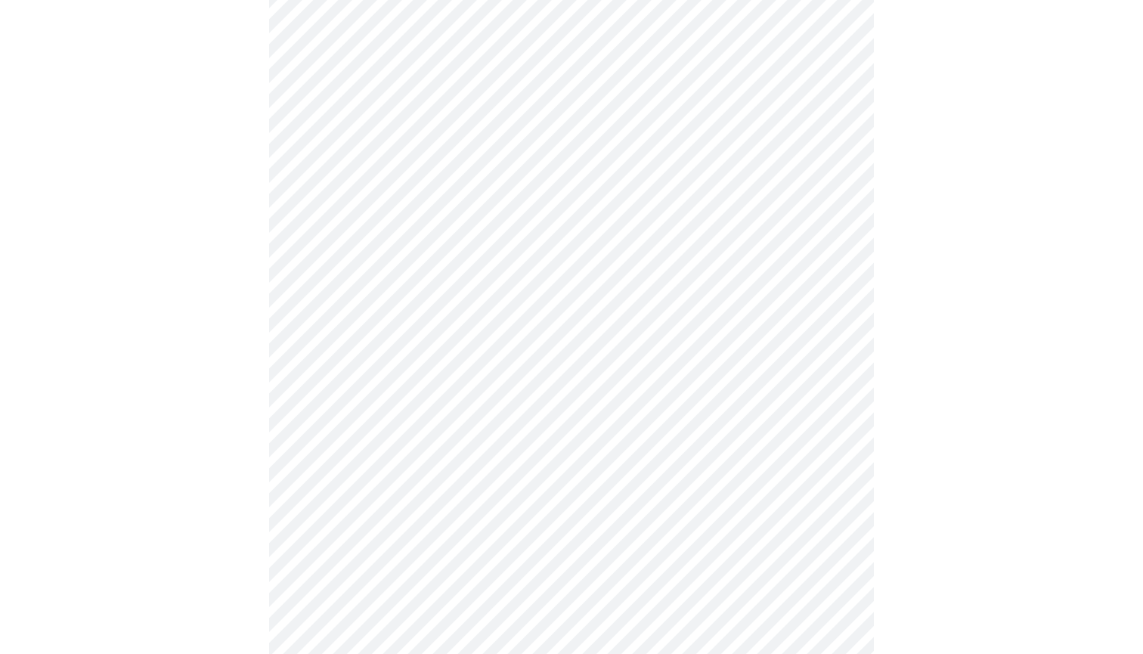
scroll to position [4042, 0]
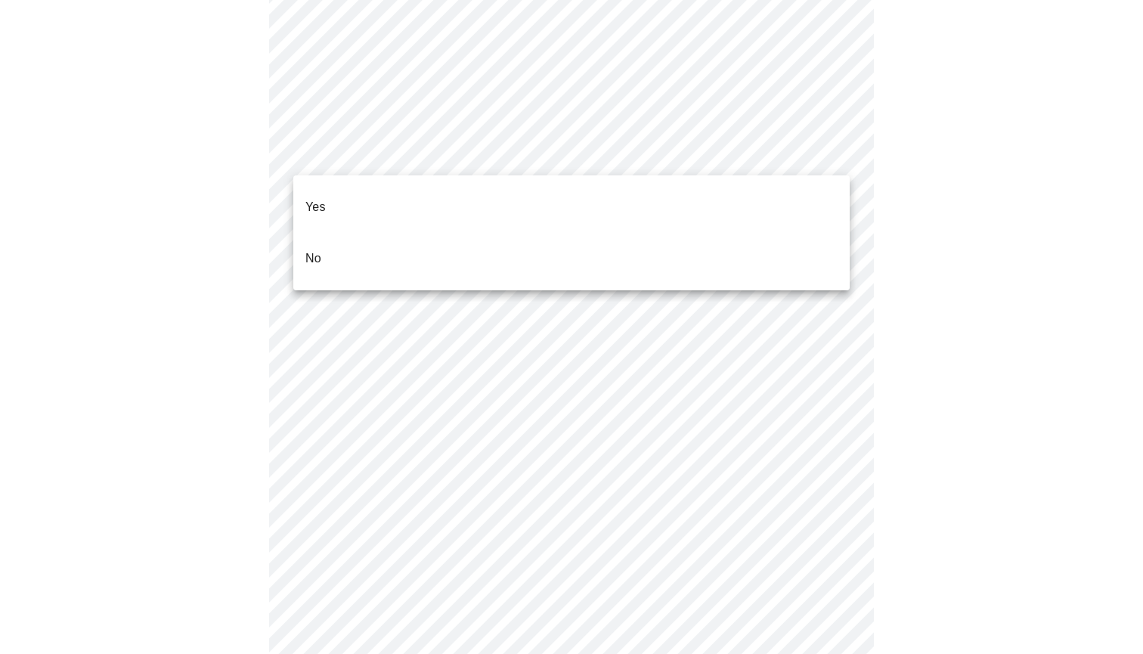
click at [577, 238] on li "No" at bounding box center [571, 258] width 556 height 51
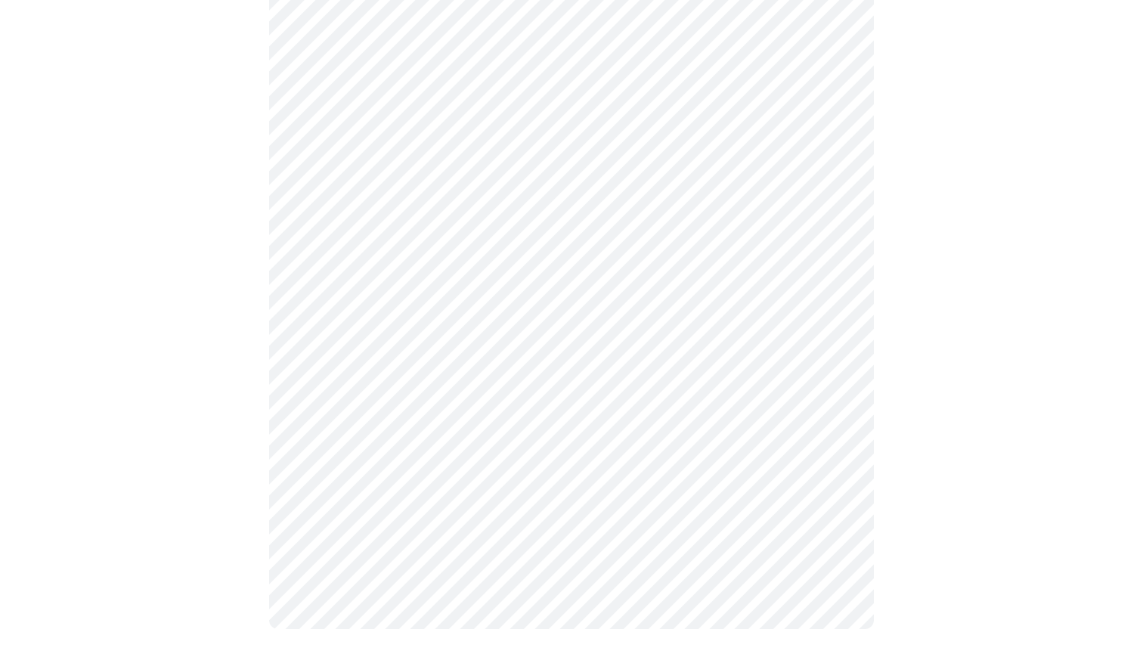
scroll to position [1391, 0]
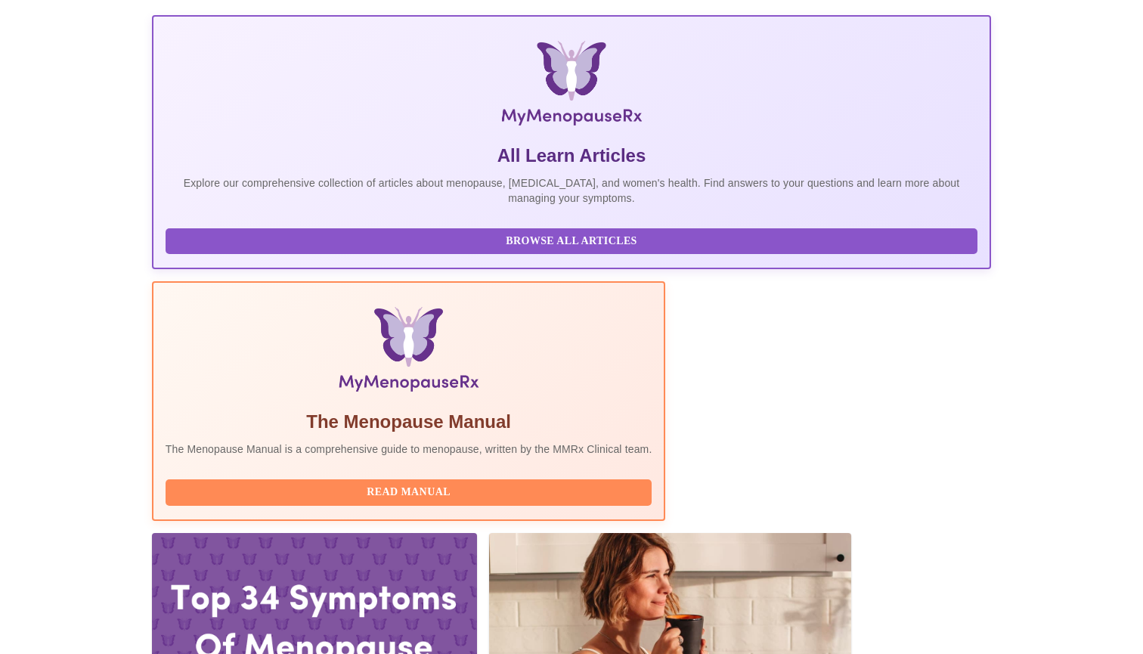
scroll to position [263, 0]
